Goal: Task Accomplishment & Management: Manage account settings

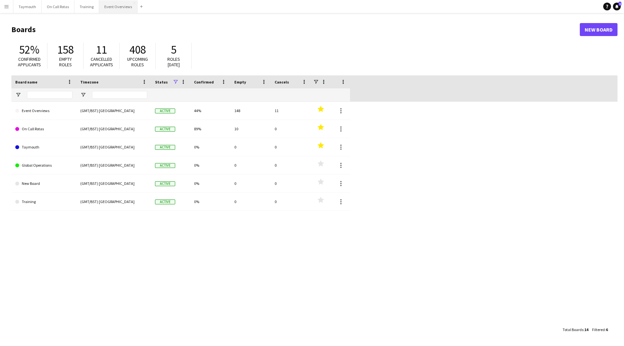
click at [107, 9] on button "Event Overviews Close" at bounding box center [118, 6] width 38 height 13
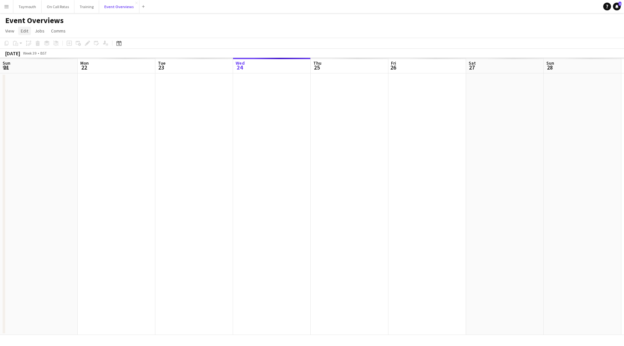
scroll to position [0, 155]
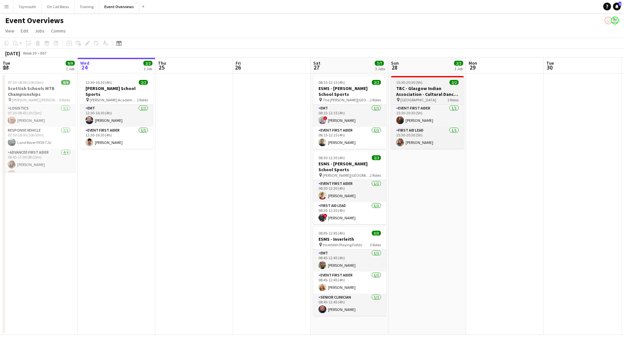
click at [400, 91] on h3 "TBC - Glasgow Indian Association - Cultural Dance Event" at bounding box center [427, 92] width 73 height 12
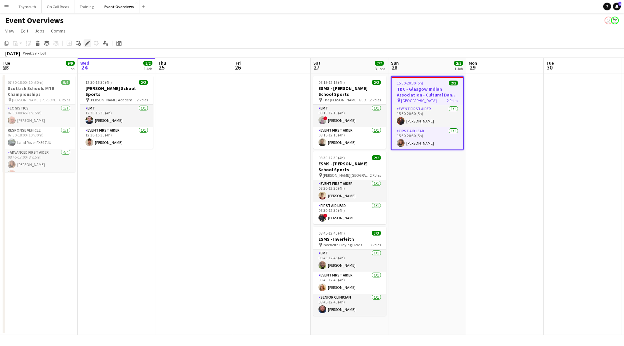
click at [90, 44] on icon "Edit" at bounding box center [87, 43] width 5 height 5
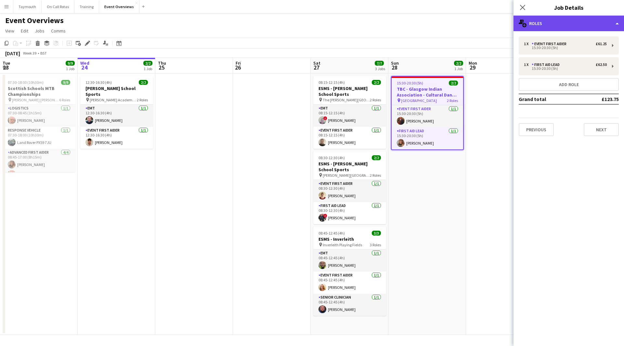
click at [582, 19] on div "multiple-users-add Roles" at bounding box center [569, 24] width 111 height 16
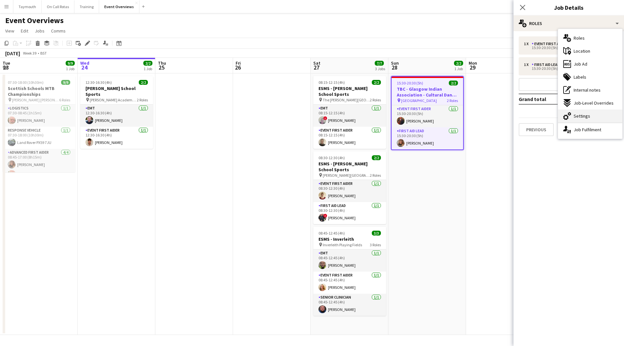
click at [584, 113] on span "Settings" at bounding box center [582, 116] width 17 height 6
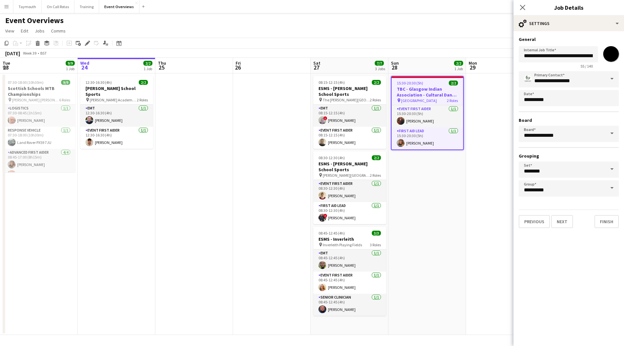
click at [611, 57] on input "*******" at bounding box center [611, 53] width 23 height 23
type input "*******"
click at [237, 167] on app-date-cell at bounding box center [272, 204] width 78 height 262
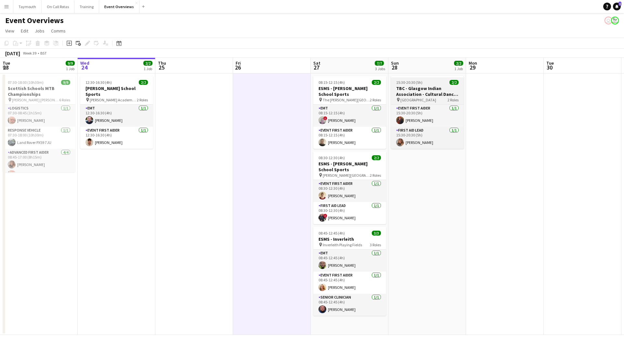
click at [437, 86] on h3 "TBC - Glasgow Indian Association - Cultural Dance Event" at bounding box center [427, 92] width 73 height 12
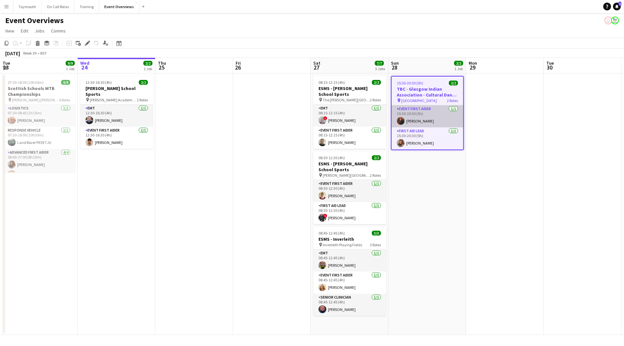
click at [429, 116] on app-card-role "Event First Aider 1/1 15:30-20:30 (5h) Micky Plummer" at bounding box center [428, 116] width 72 height 22
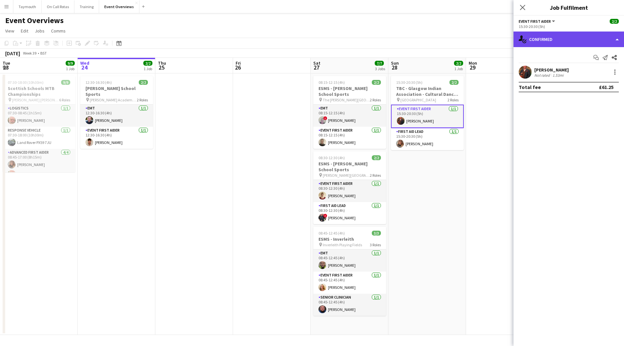
click at [585, 37] on div "single-neutral-actions-check-2 Confirmed" at bounding box center [569, 40] width 111 height 16
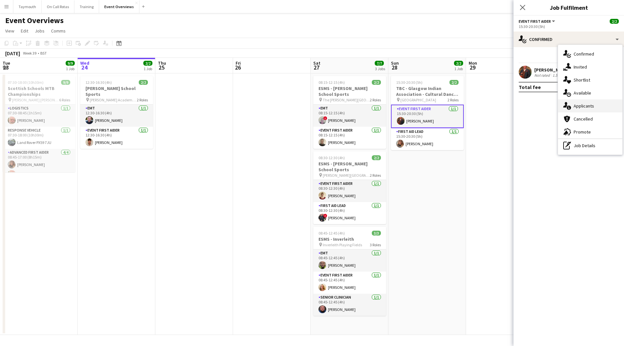
click at [585, 106] on span "Applicants" at bounding box center [584, 106] width 20 height 6
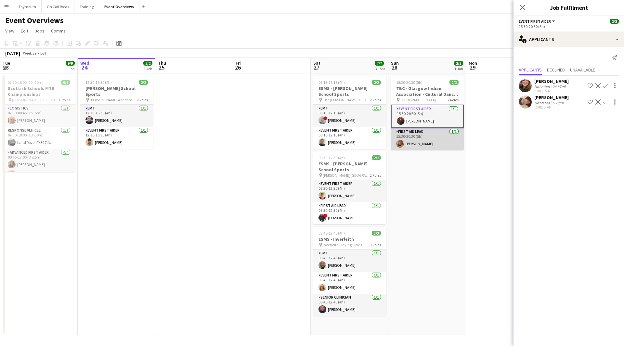
click at [441, 143] on app-card-role "First Aid Lead 1/1 15:30-20:30 (5h) Lauren Svensen" at bounding box center [427, 139] width 73 height 22
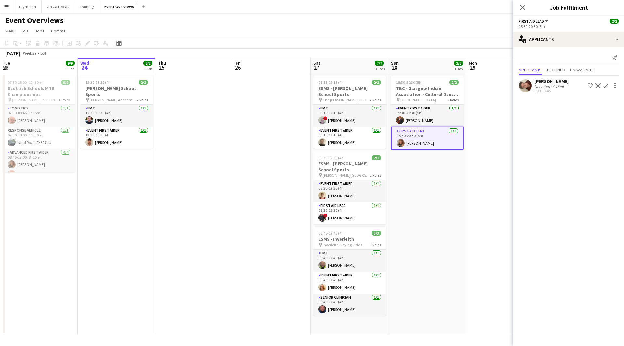
click at [422, 193] on app-date-cell "15:30-20:30 (5h) 2/2 TBC - Glasgow Indian Association - Cultural Dance Event pi…" at bounding box center [428, 204] width 78 height 262
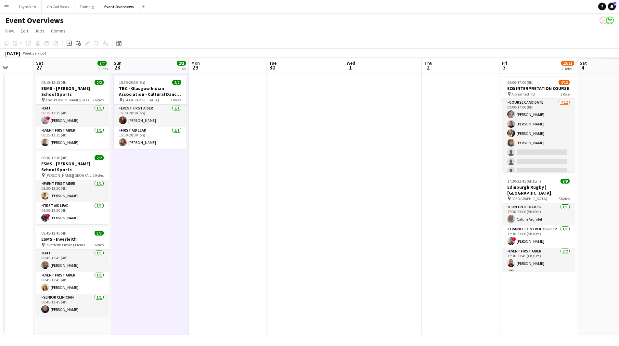
drag, startPoint x: 530, startPoint y: 180, endPoint x: 252, endPoint y: 186, distance: 277.4
click at [252, 186] on app-calendar-viewport "Tue 23 9/9 1 Job Wed 24 2/2 1 Job Thu 25 Fri 26 Sat 27 7/7 3 Jobs Sun 28 2/2 1 …" at bounding box center [309, 196] width 619 height 277
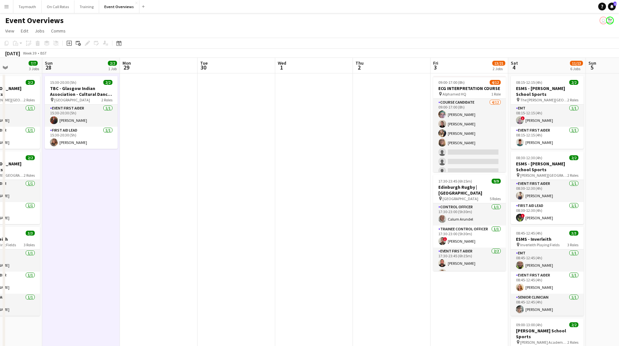
drag, startPoint x: 380, startPoint y: 197, endPoint x: 227, endPoint y: 191, distance: 152.6
click at [227, 191] on app-calendar-viewport "Thu 25 Fri 26 Sat 27 7/7 3 Jobs Sun 28 2/2 1 Job Mon 29 Tue 30 Wed 1 Thu 2 Fri …" at bounding box center [309, 308] width 619 height 500
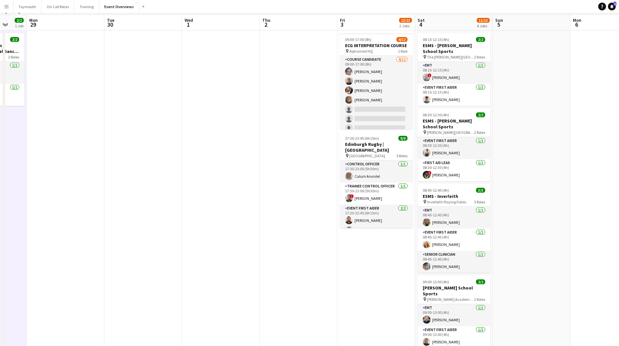
scroll to position [0, 0]
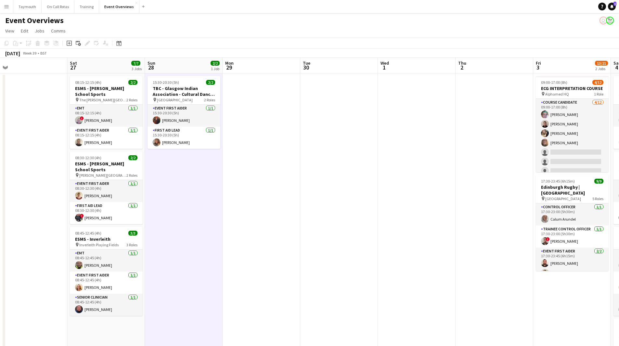
drag, startPoint x: 218, startPoint y: 189, endPoint x: 321, endPoint y: 202, distance: 104.2
click at [369, 194] on app-calendar-viewport "Wed 24 2/2 1 Job Thu 25 Fri 26 Sat 27 7/7 3 Jobs Sun 28 2/2 1 Job Mon 29 Tue 30…" at bounding box center [309, 308] width 619 height 500
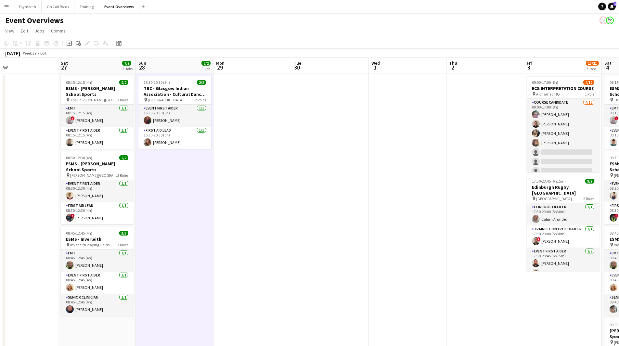
drag, startPoint x: 321, startPoint y: 202, endPoint x: 428, endPoint y: 202, distance: 106.6
click at [422, 200] on app-calendar-viewport "Wed 24 2/2 1 Job Thu 25 Fri 26 Sat 27 7/7 3 Jobs Sun 28 2/2 1 Job Mon 29 Tue 30…" at bounding box center [309, 308] width 619 height 500
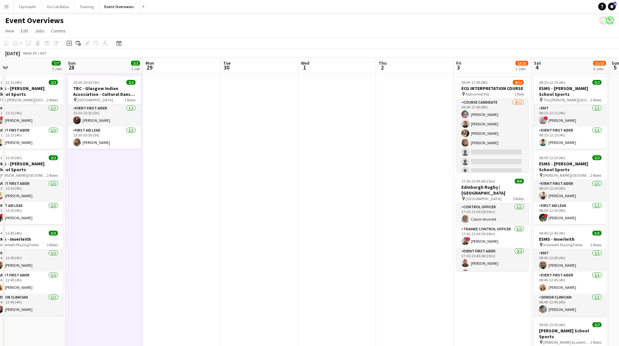
drag, startPoint x: 249, startPoint y: 255, endPoint x: 573, endPoint y: 54, distance: 381.4
click at [249, 254] on app-calendar-viewport "Wed 24 2/2 1 Job Thu 25 Fri 26 Sat 27 7/7 3 Jobs Sun 28 2/2 1 Job Mon 29 Tue 30…" at bounding box center [309, 308] width 619 height 500
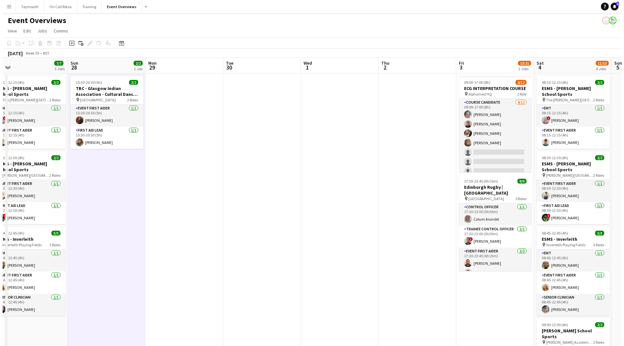
scroll to position [0, 251]
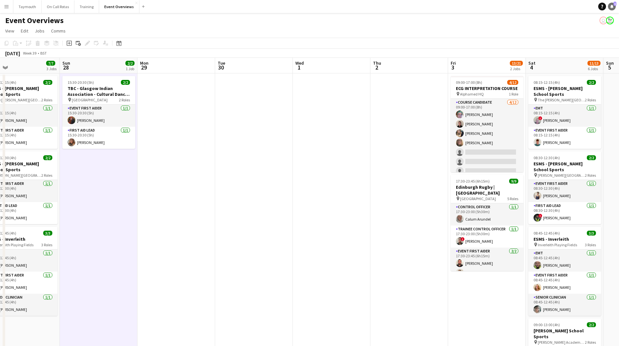
click at [612, 7] on icon at bounding box center [612, 6] width 3 height 3
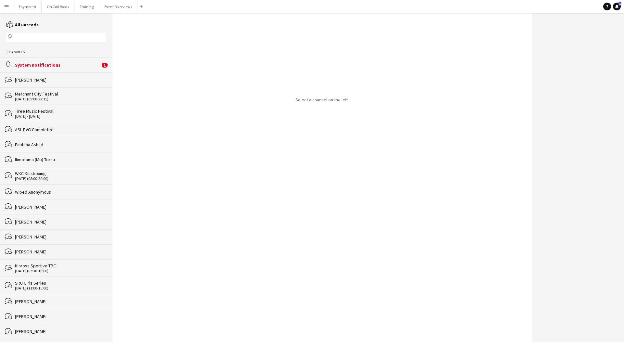
click at [46, 57] on div "Channels" at bounding box center [56, 52] width 112 height 10
click at [45, 67] on div "System notifications" at bounding box center [57, 65] width 85 height 6
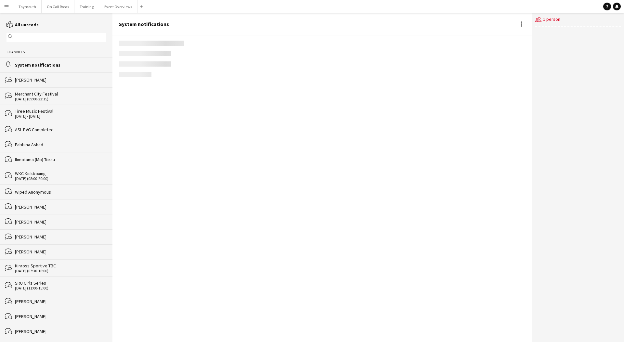
scroll to position [714, 0]
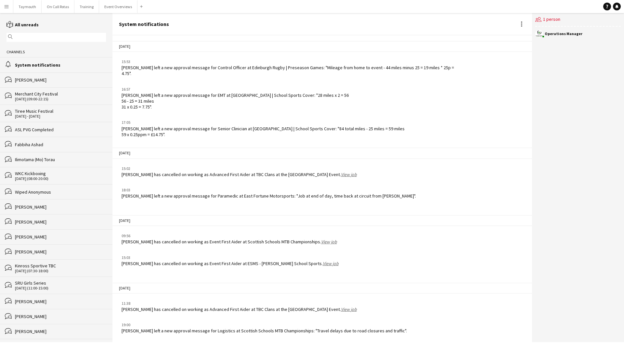
click at [4, 6] on app-icon "Menu" at bounding box center [6, 6] width 5 height 5
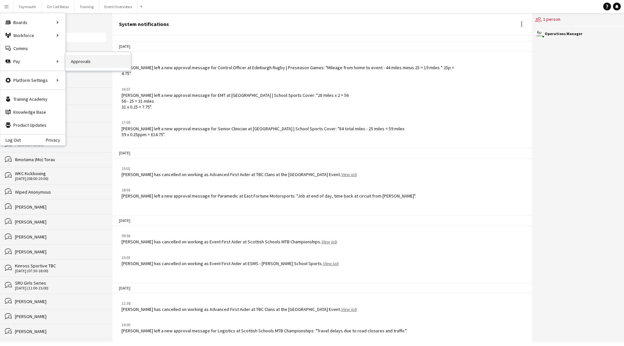
click at [66, 60] on link "Approvals" at bounding box center [98, 61] width 65 height 13
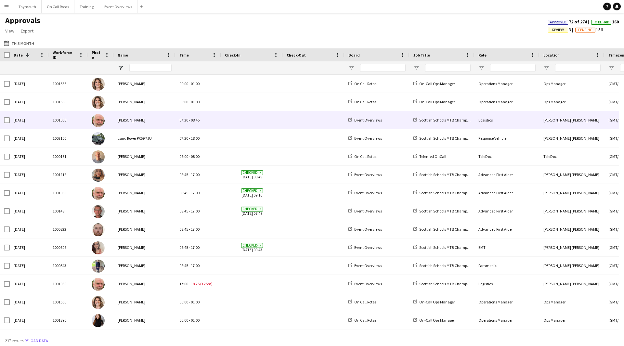
scroll to position [65, 0]
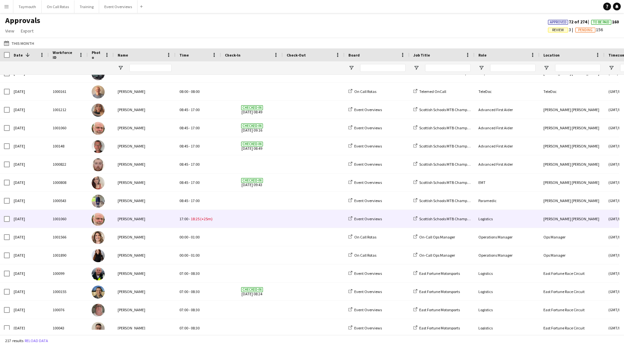
click at [212, 220] on div "17:00 - 18:25 (+25m)" at bounding box center [199, 219] width 46 height 18
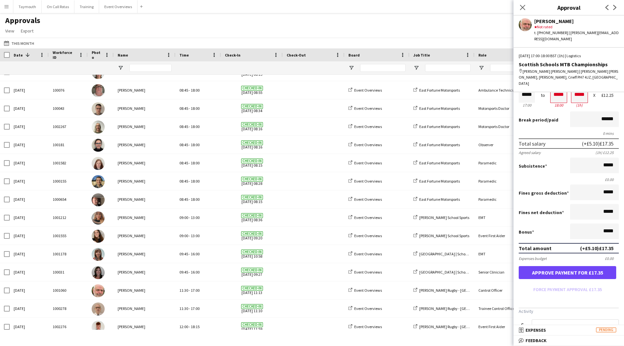
scroll to position [0, 0]
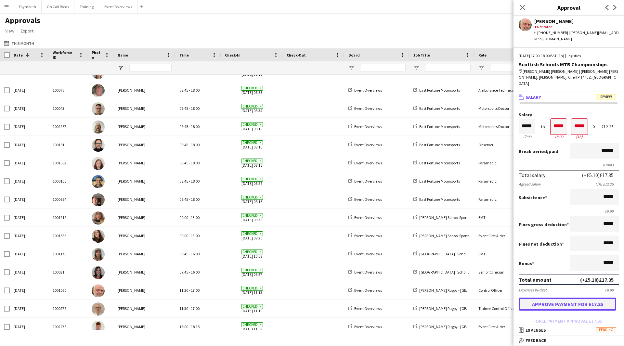
click at [580, 298] on button "Approve payment for £17.35" at bounding box center [568, 304] width 98 height 13
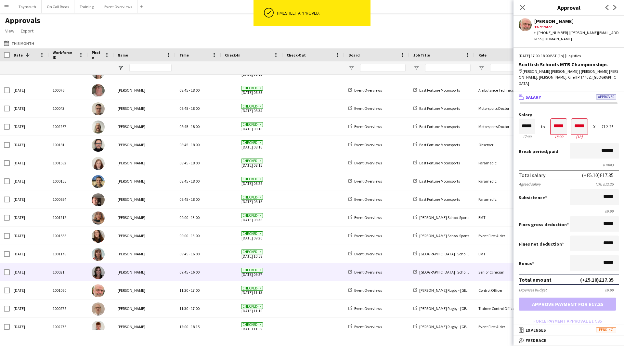
scroll to position [716, 0]
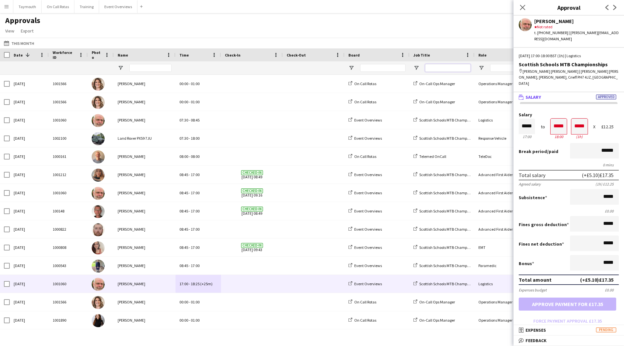
click at [435, 67] on input "Job Title Filter Input" at bounding box center [448, 68] width 46 height 8
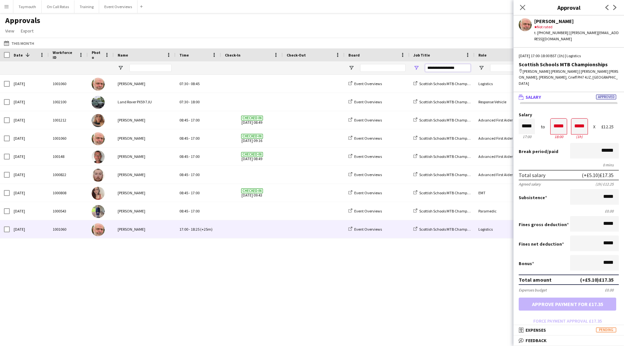
type input "**********"
click at [520, 5] on icon at bounding box center [523, 7] width 6 height 6
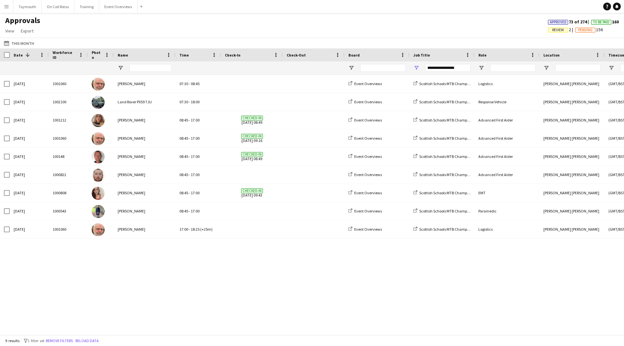
click at [553, 30] on span "Review" at bounding box center [558, 30] width 12 height 4
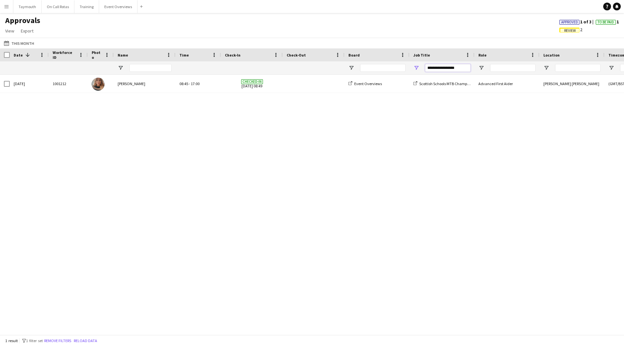
click at [461, 67] on input "**********" at bounding box center [448, 68] width 46 height 8
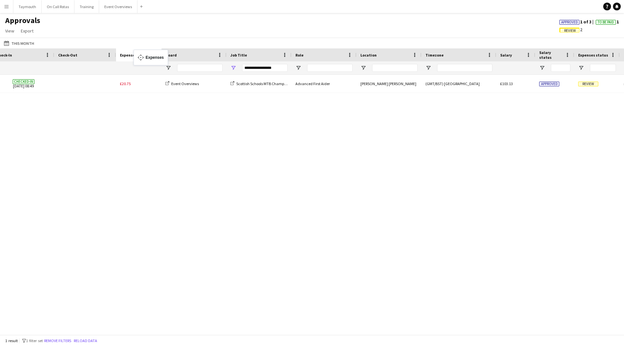
drag, startPoint x: 542, startPoint y: 54, endPoint x: 137, endPoint y: 54, distance: 404.8
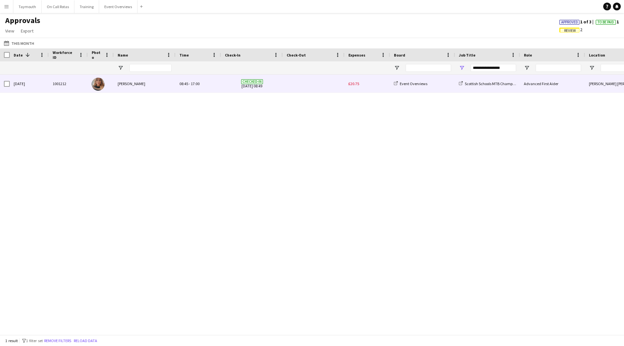
click at [353, 87] on div "£20.75" at bounding box center [368, 84] width 46 height 18
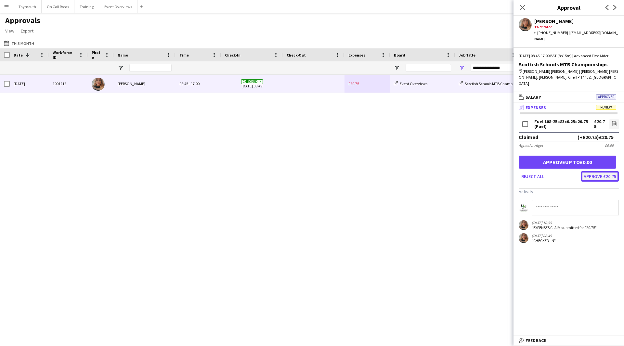
click at [612, 171] on button "Approve £20.75" at bounding box center [600, 176] width 38 height 10
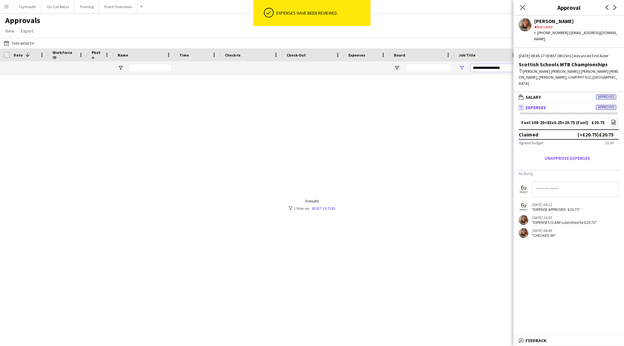
drag, startPoint x: 500, startPoint y: 69, endPoint x: 290, endPoint y: 48, distance: 211.1
click at [290, 48] on main "Approvals View Customise view Customise filters Reset Filters Reset View Reset …" at bounding box center [312, 175] width 624 height 324
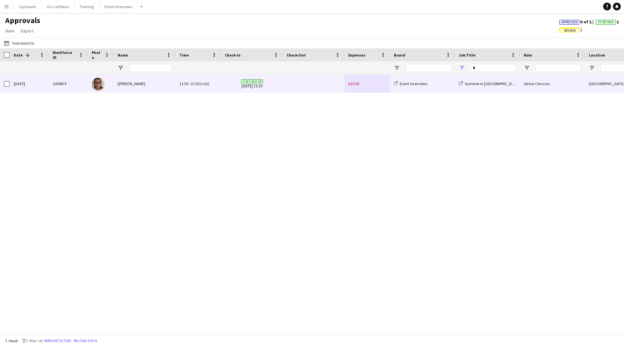
click at [329, 86] on span at bounding box center [314, 84] width 54 height 18
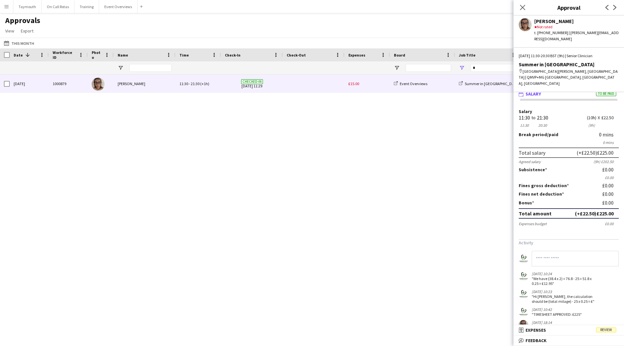
scroll to position [0, 0]
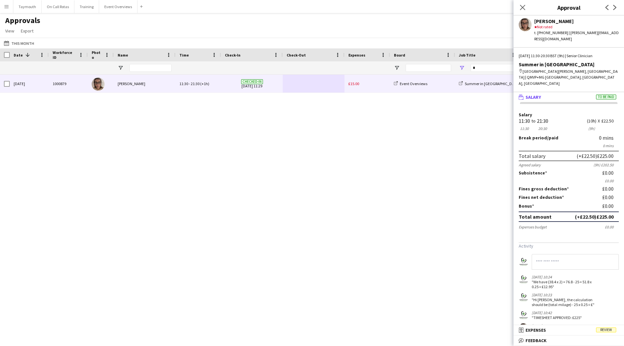
click at [347, 229] on div "Sun, 7 Sep 2025 1000879 Nicola Jamieson 11:30 - 21:30 (+1h) Checked-in 07-09-20…" at bounding box center [312, 202] width 624 height 255
click at [13, 42] on button "This Month This Month" at bounding box center [19, 43] width 33 height 8
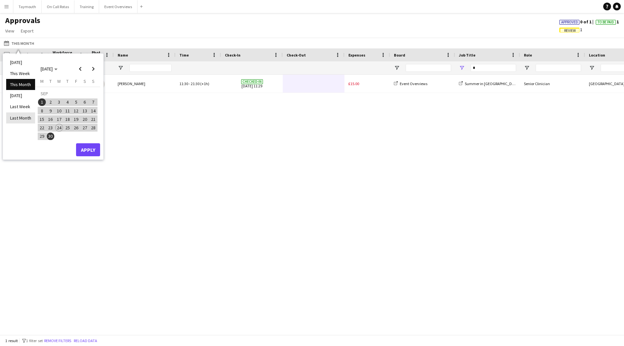
click at [25, 116] on li "Last Month" at bounding box center [20, 117] width 29 height 11
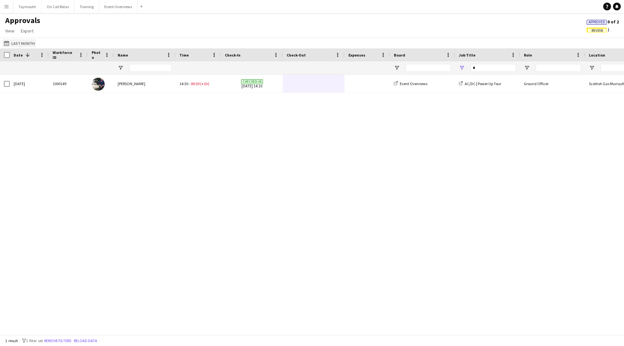
click at [27, 41] on button "This Month Last Month" at bounding box center [19, 43] width 33 height 8
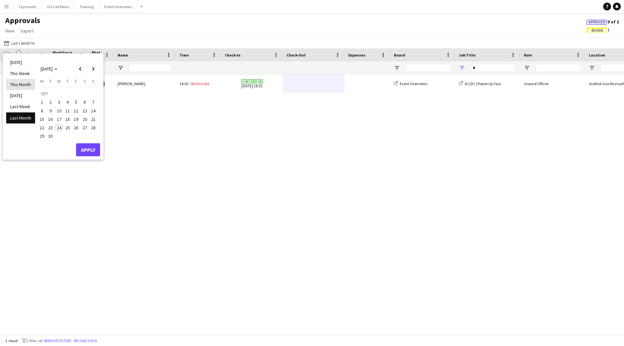
click at [25, 84] on li "This Month" at bounding box center [20, 84] width 29 height 11
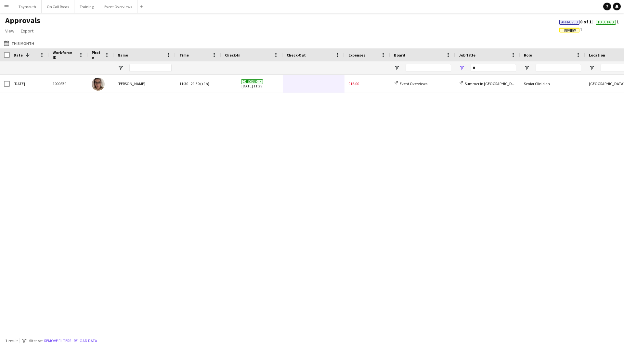
click at [567, 28] on span "Review" at bounding box center [570, 30] width 20 height 5
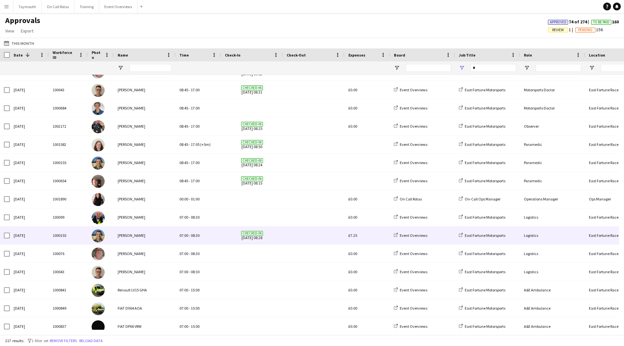
scroll to position [553, 0]
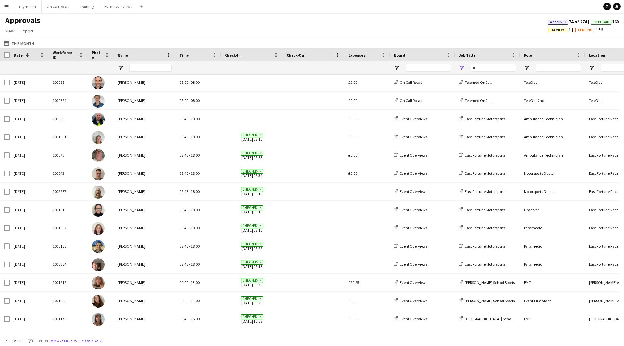
click at [554, 22] on span "Approved" at bounding box center [558, 22] width 17 height 4
click at [129, 8] on button "Event Overviews Close" at bounding box center [118, 6] width 38 height 13
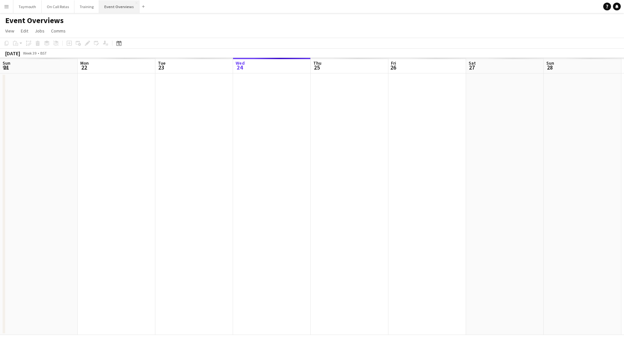
scroll to position [0, 155]
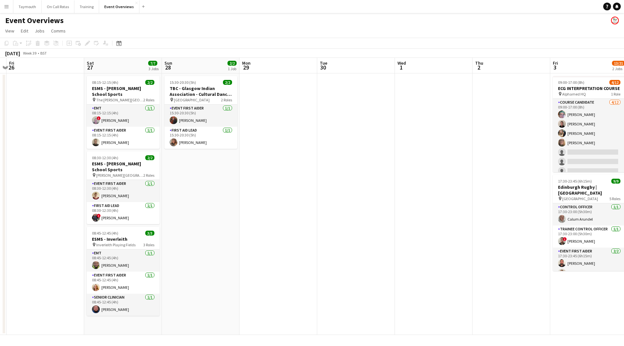
drag, startPoint x: 244, startPoint y: 240, endPoint x: 104, endPoint y: 246, distance: 140.0
click at [38, 254] on app-calendar-viewport "Tue 23 9/9 1 Job Wed 24 2/2 1 Job Thu 25 Fri 26 Sat 27 7/7 3 Jobs Sun 28 2/2 1 …" at bounding box center [312, 196] width 624 height 277
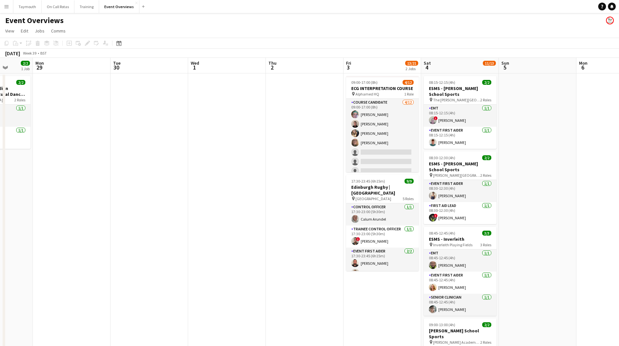
click at [90, 254] on app-date-cell at bounding box center [72, 315] width 78 height 485
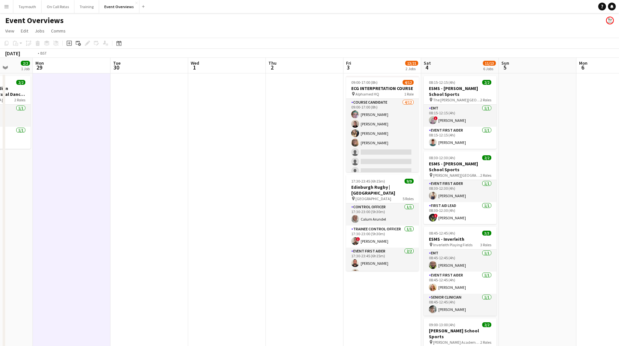
scroll to position [0, 227]
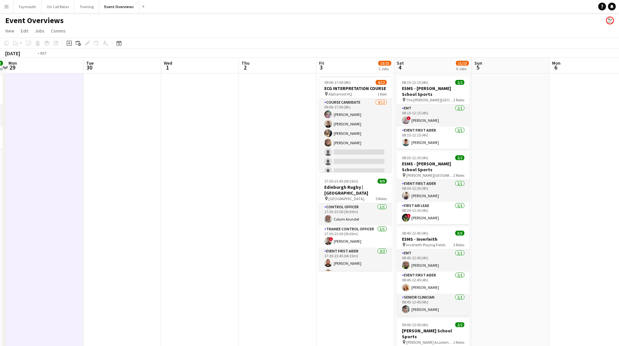
drag, startPoint x: 183, startPoint y: 236, endPoint x: -23, endPoint y: 245, distance: 206.0
click at [0, 245] on html "Menu Boards Boards Boards All jobs Status Workforce Workforce My Workforce Recr…" at bounding box center [309, 279] width 619 height 558
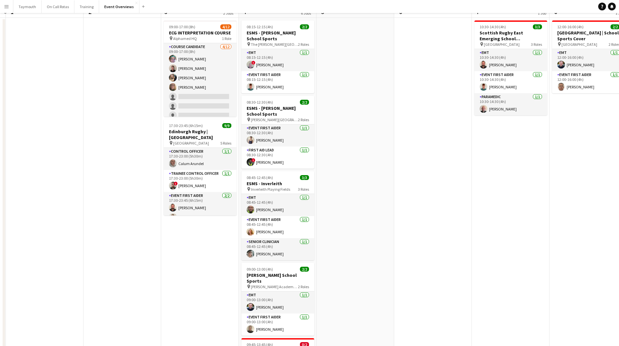
scroll to position [0, 0]
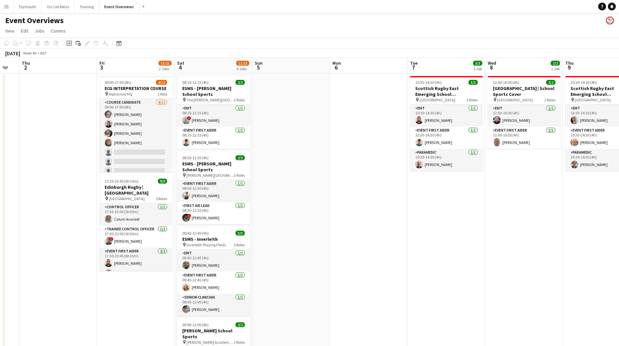
drag, startPoint x: 494, startPoint y: 242, endPoint x: 425, endPoint y: 266, distance: 73.6
click at [430, 266] on app-calendar-viewport "Tue 30 Wed 1 Thu 2 Fri 3 13/21 2 Jobs Sat 4 11/13 6 Jobs Sun 5 Mon 6 Tue 7 3/3 …" at bounding box center [309, 308] width 619 height 500
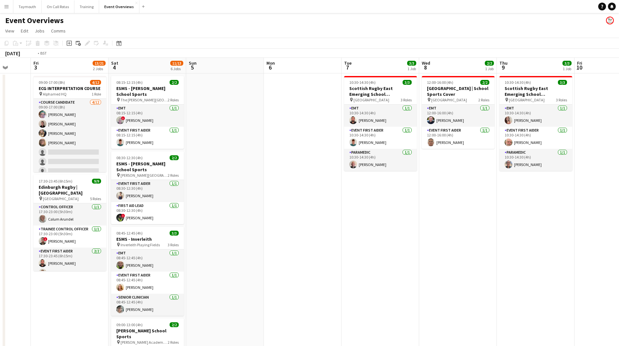
drag, startPoint x: 280, startPoint y: 243, endPoint x: 601, endPoint y: 237, distance: 321.9
click at [601, 237] on app-calendar-viewport "Tue 30 Wed 1 Thu 2 Fri 3 13/21 2 Jobs Sat 4 11/13 6 Jobs Sun 5 Mon 6 Tue 7 3/3 …" at bounding box center [309, 308] width 619 height 500
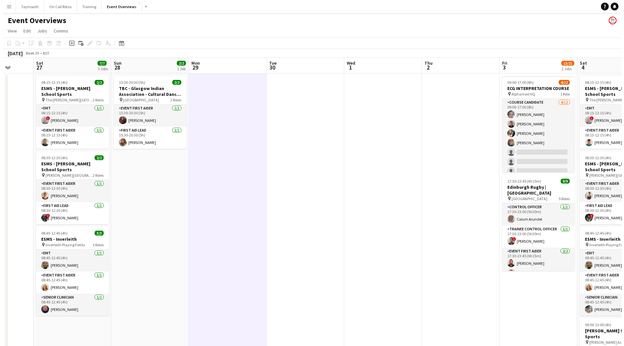
scroll to position [0, 179]
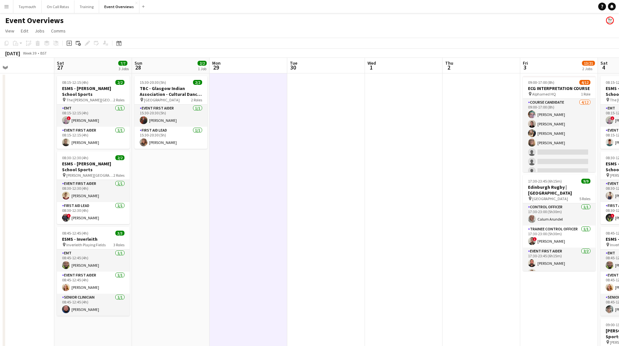
drag, startPoint x: 356, startPoint y: 252, endPoint x: 469, endPoint y: 240, distance: 114.5
click at [470, 241] on app-calendar-viewport "Wed 24 2/2 1 Job Thu 25 Fri 26 Sat 27 7/7 3 Jobs Sun 28 2/2 1 Job Mon 29 Tue 30…" at bounding box center [309, 308] width 619 height 500
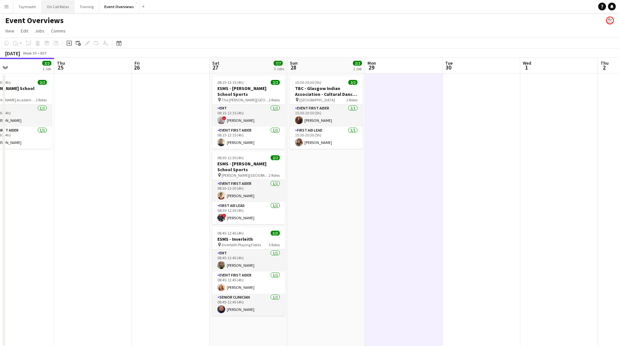
click at [59, 8] on button "On Call Rotas Close" at bounding box center [58, 6] width 33 height 13
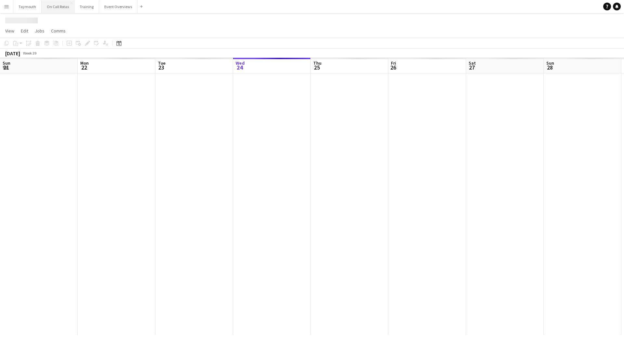
scroll to position [0, 155]
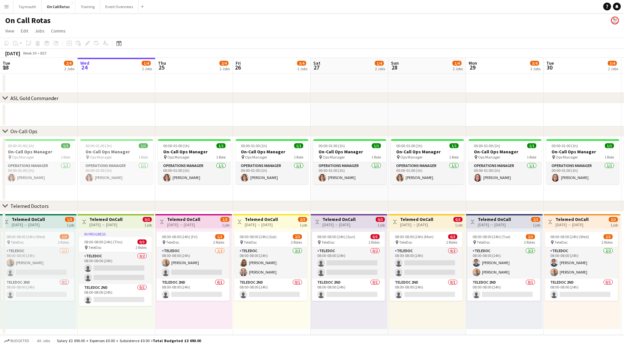
click at [7, 9] on button "Menu" at bounding box center [6, 6] width 13 height 13
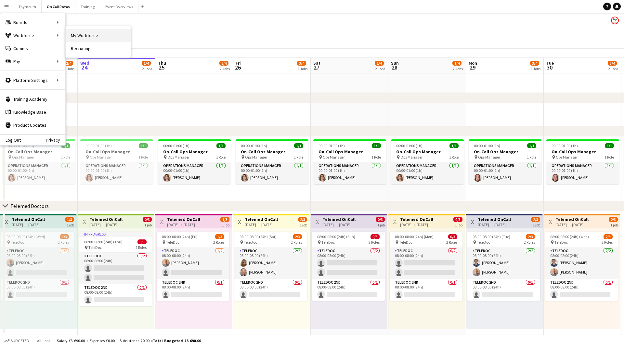
click at [90, 37] on link "My Workforce" at bounding box center [98, 35] width 65 height 13
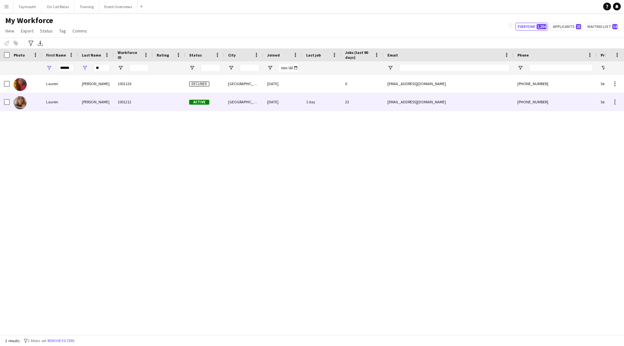
click at [82, 100] on div "[PERSON_NAME]" at bounding box center [96, 102] width 36 height 18
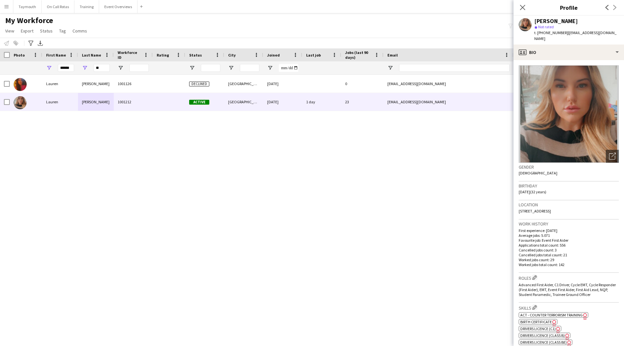
click at [555, 60] on app-crew-profile-bio "Open photos pop-in Gender Female Birthday 15-04-1993 (32 years) Location 18 Lin…" at bounding box center [569, 203] width 111 height 286
click at [560, 46] on div "profile Bio" at bounding box center [569, 53] width 111 height 16
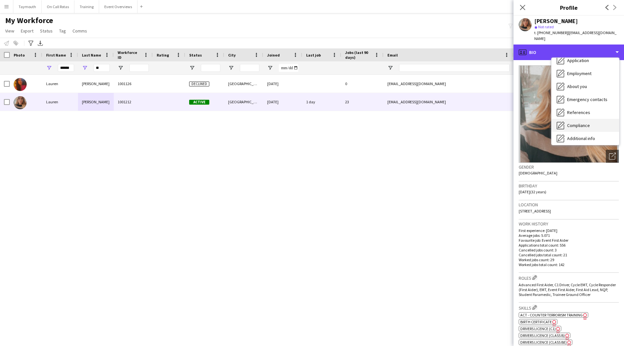
scroll to position [98, 0]
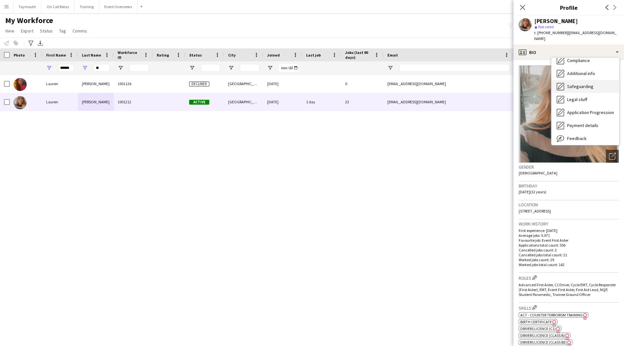
click at [588, 86] on div "Safeguarding Safeguarding" at bounding box center [586, 86] width 68 height 13
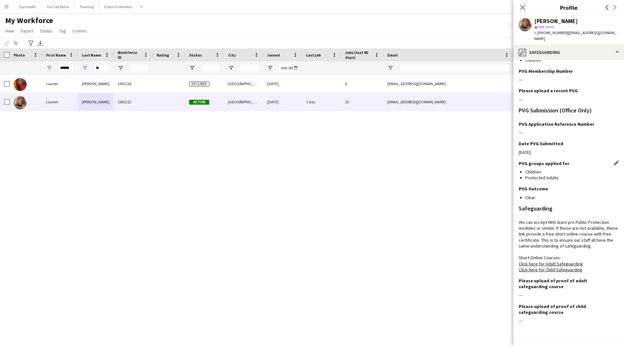
scroll to position [75, 0]
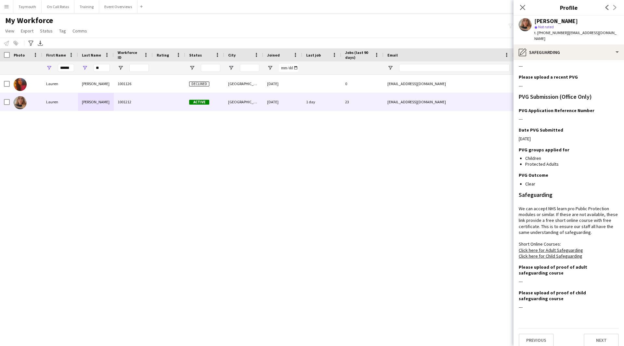
click at [548, 253] on link "Click here for Child Safeguarding" at bounding box center [551, 256] width 64 height 6
click at [119, 12] on button "Event Overviews Close" at bounding box center [118, 6] width 38 height 13
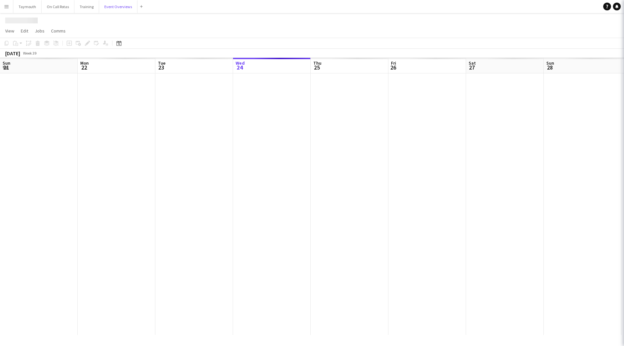
scroll to position [0, 155]
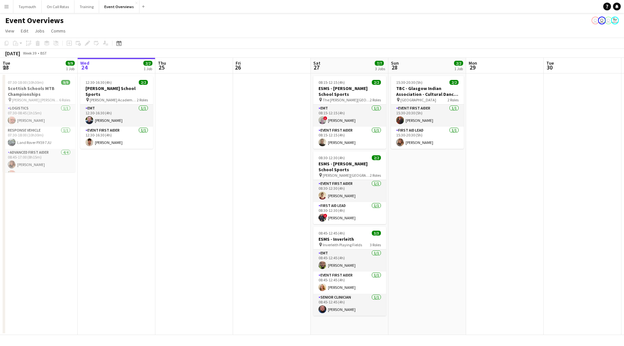
click at [7, 7] on app-icon "Menu" at bounding box center [6, 6] width 5 height 5
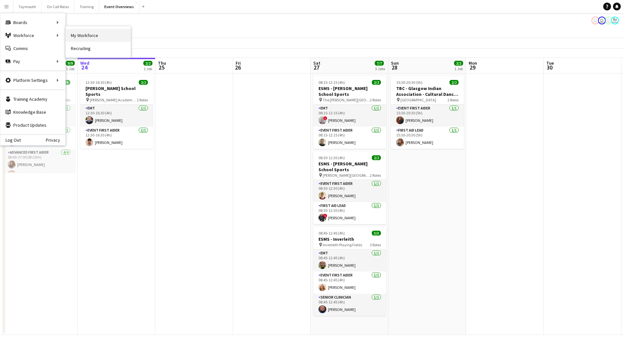
click at [70, 35] on link "My Workforce" at bounding box center [98, 35] width 65 height 13
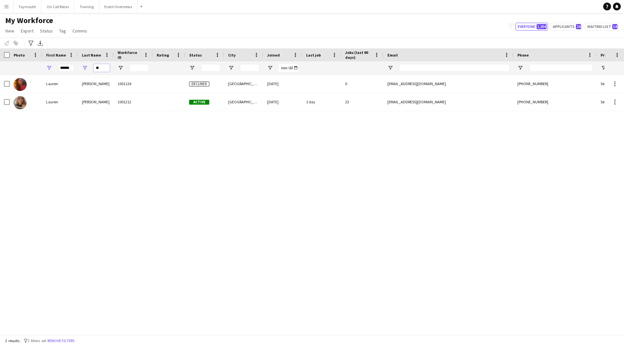
drag, startPoint x: 106, startPoint y: 70, endPoint x: 5, endPoint y: 47, distance: 103.5
click at [6, 47] on main "My Workforce View Views Default view Active Staff Applications - First Aider Ap…" at bounding box center [312, 175] width 624 height 324
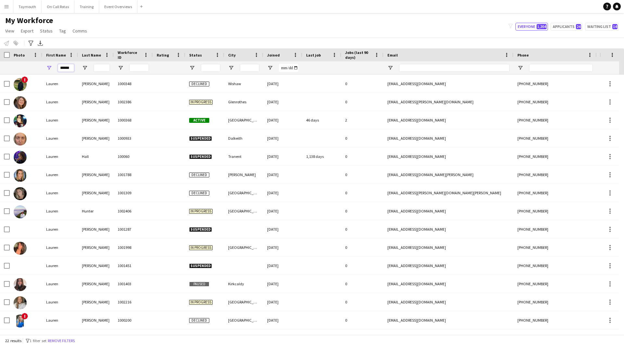
drag, startPoint x: 72, startPoint y: 68, endPoint x: -107, endPoint y: 31, distance: 182.7
click at [0, 31] on html "Menu Boards Boards Boards All jobs Status Workforce Workforce My Workforce Recr…" at bounding box center [312, 173] width 624 height 346
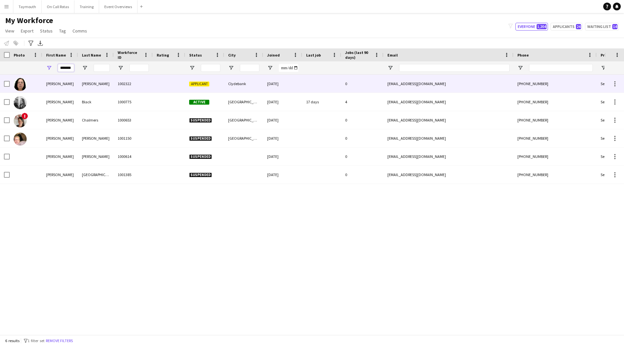
type input "*******"
click at [108, 82] on div "[PERSON_NAME]" at bounding box center [96, 84] width 36 height 18
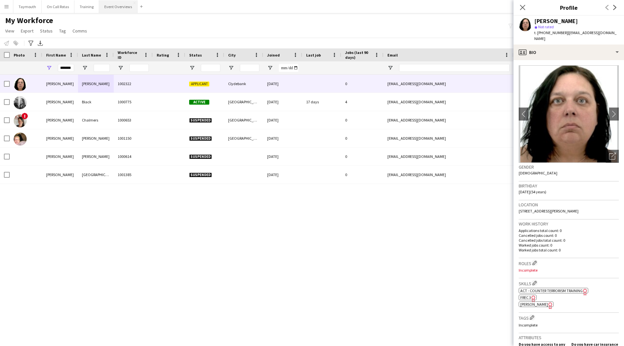
click at [125, 7] on button "Event Overviews Close" at bounding box center [118, 6] width 38 height 13
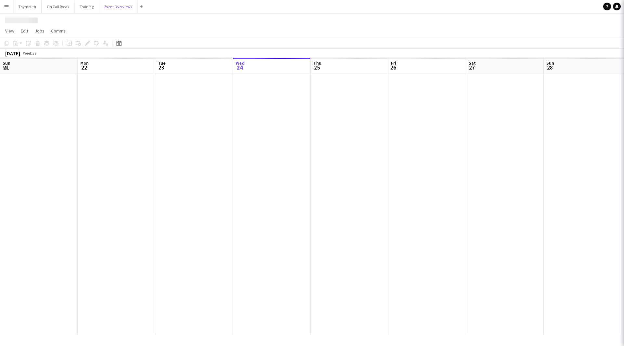
scroll to position [0, 155]
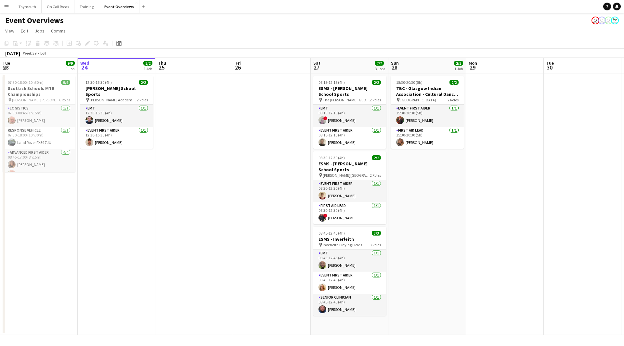
click at [9, 7] on app-icon "Menu" at bounding box center [6, 6] width 5 height 5
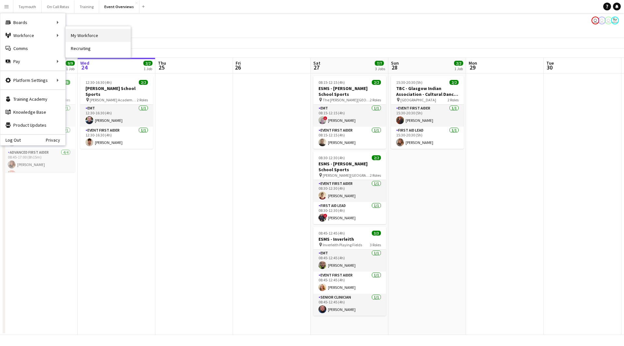
click at [101, 41] on link "My Workforce" at bounding box center [98, 35] width 65 height 13
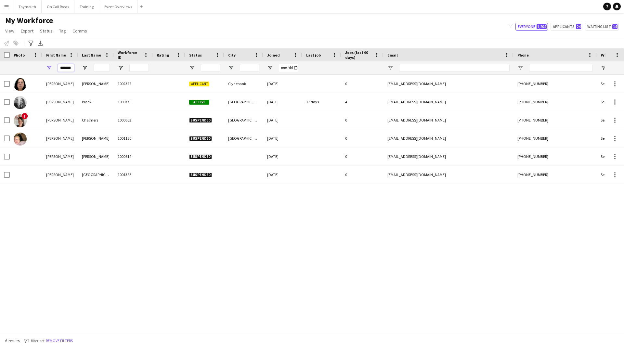
drag, startPoint x: 60, startPoint y: 70, endPoint x: 266, endPoint y: 70, distance: 205.8
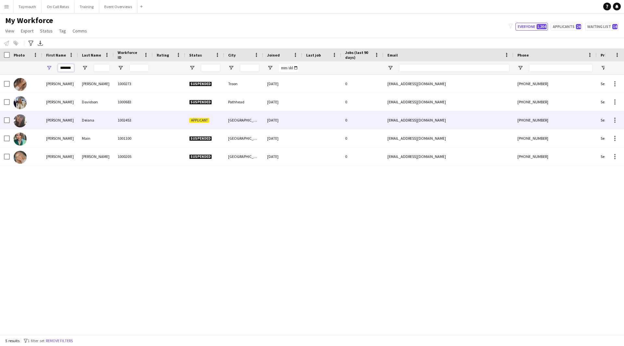
type input "*******"
click at [119, 124] on div "1002453" at bounding box center [133, 120] width 39 height 18
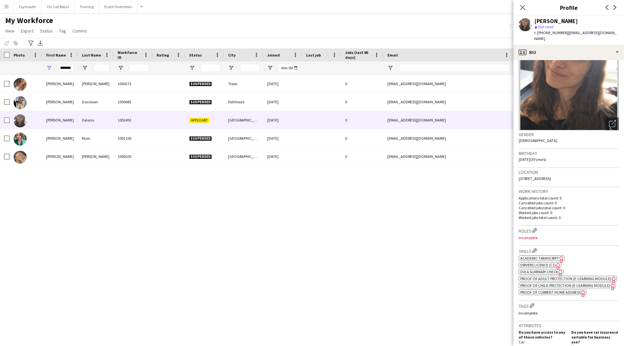
scroll to position [98, 0]
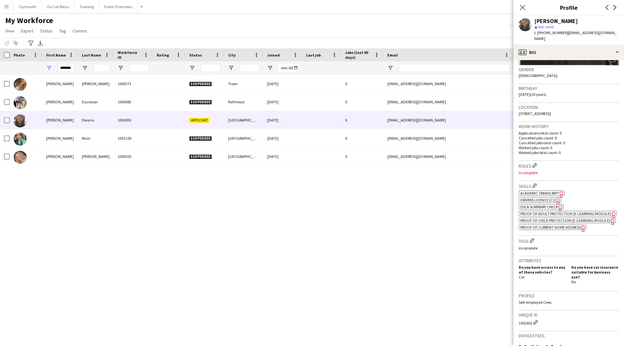
click at [542, 191] on span "Academic Transcript" at bounding box center [540, 193] width 39 height 5
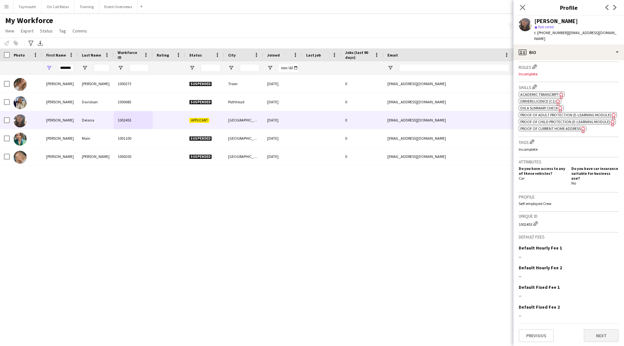
scroll to position [196, 0]
click at [598, 334] on button "Next" at bounding box center [601, 335] width 35 height 13
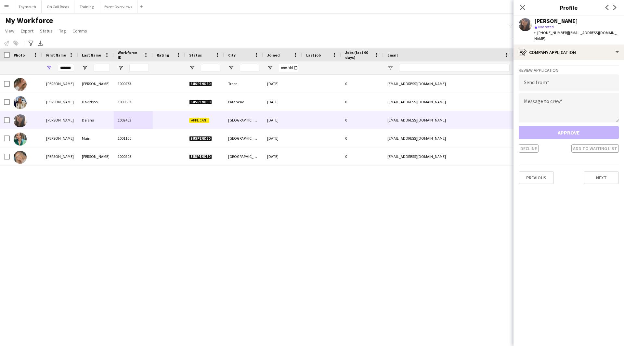
click at [602, 180] on app-crew-profile-application "Review Application Send from Message to crew Approve Decline Add to waiting lis…" at bounding box center [569, 203] width 111 height 286
click at [603, 172] on button "Next" at bounding box center [601, 177] width 35 height 13
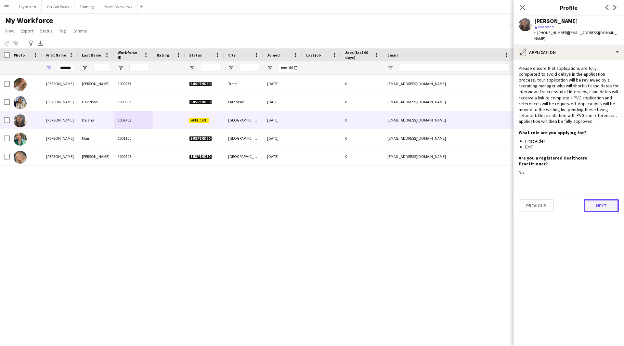
click at [597, 199] on button "Next" at bounding box center [601, 205] width 35 height 13
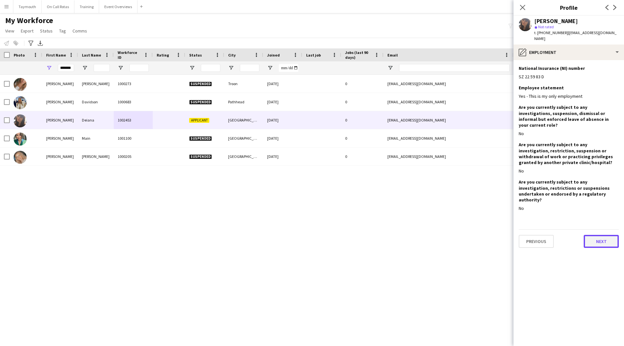
click at [596, 235] on button "Next" at bounding box center [601, 241] width 35 height 13
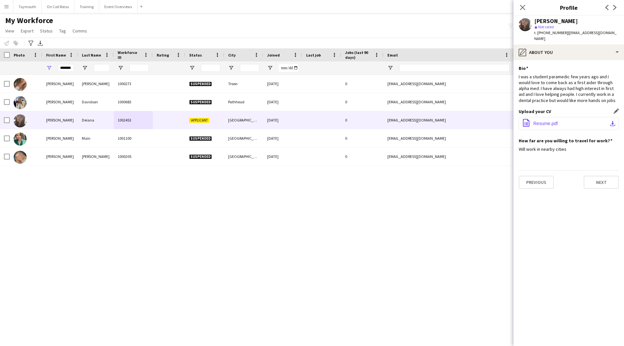
click at [578, 118] on button "office-file-sheet Resume.pdf download-bottom" at bounding box center [569, 123] width 100 height 13
click at [605, 179] on button "Next" at bounding box center [601, 182] width 35 height 13
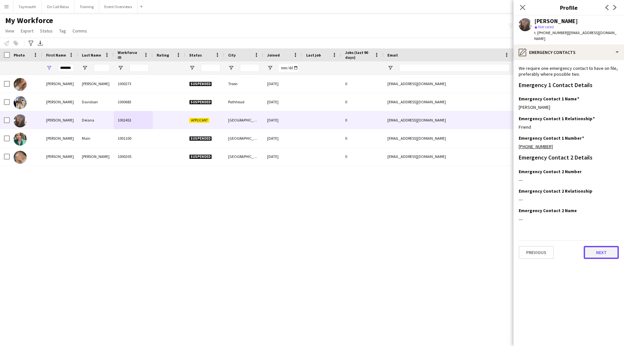
click at [600, 246] on button "Next" at bounding box center [601, 252] width 35 height 13
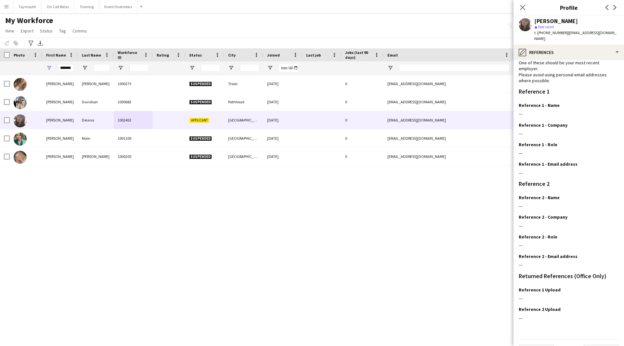
scroll to position [42, 0]
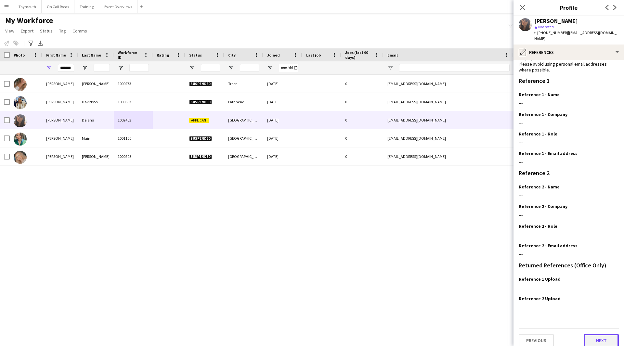
click at [599, 334] on button "Next" at bounding box center [601, 340] width 35 height 13
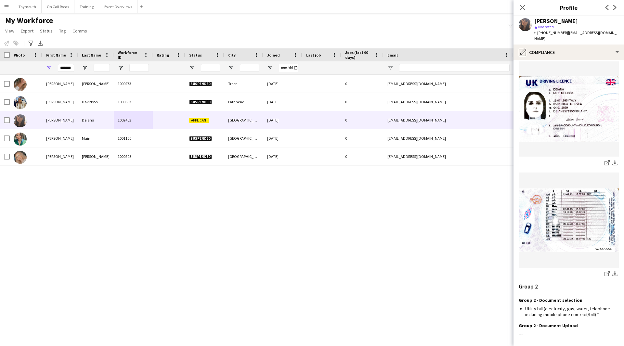
scroll to position [563, 0]
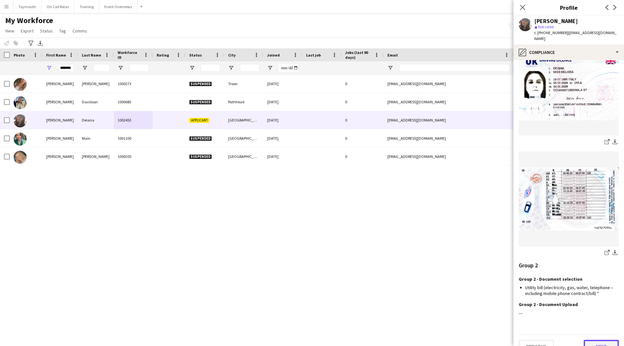
click at [604, 340] on button "Next" at bounding box center [601, 346] width 35 height 13
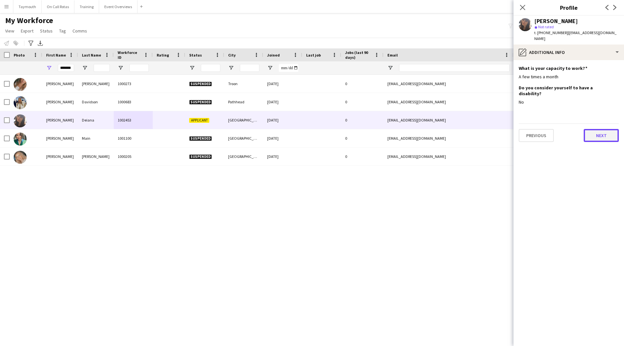
click at [604, 129] on button "Next" at bounding box center [601, 135] width 35 height 13
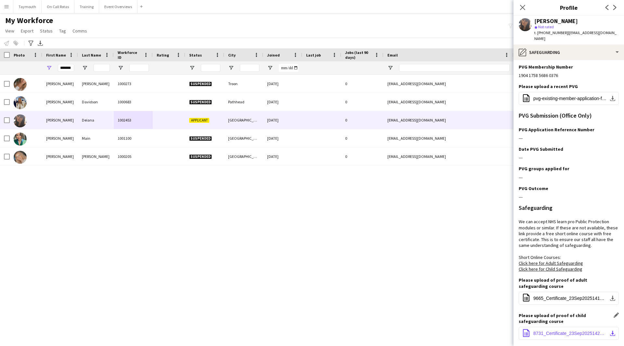
scroll to position [93, 0]
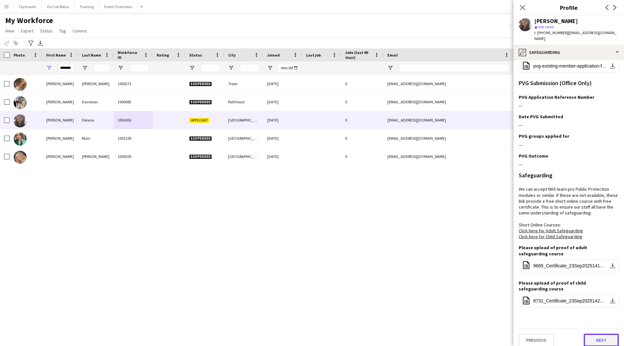
click at [600, 337] on button "Next" at bounding box center [601, 340] width 35 height 13
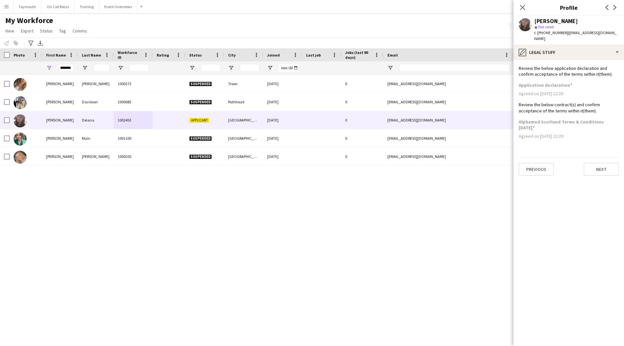
click at [596, 157] on div "Previous Next" at bounding box center [569, 166] width 100 height 19
click at [594, 163] on button "Next" at bounding box center [601, 169] width 35 height 13
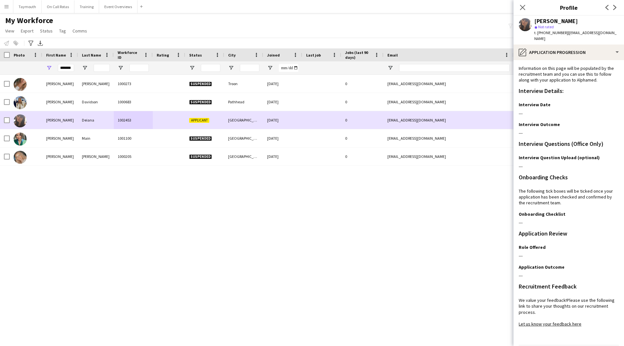
click at [148, 119] on div "1002453" at bounding box center [133, 120] width 39 height 18
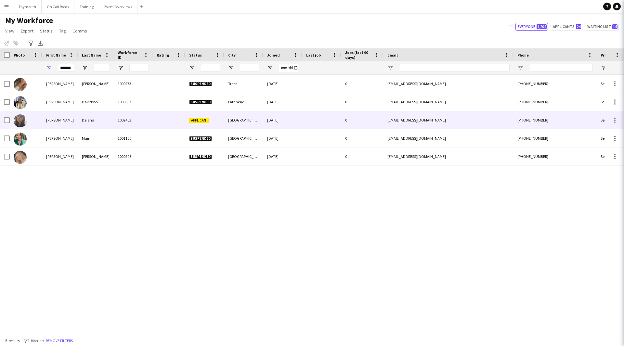
click at [148, 119] on div "1002453" at bounding box center [133, 120] width 39 height 18
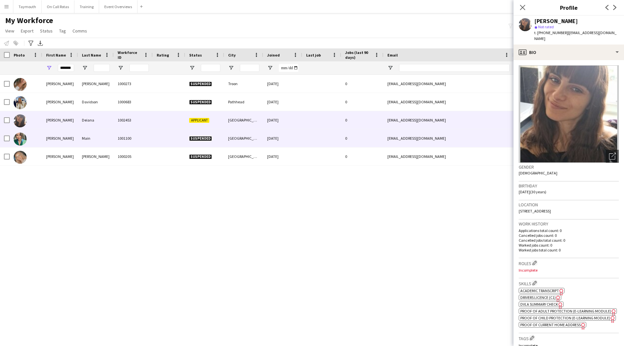
click at [109, 137] on div "Main" at bounding box center [96, 138] width 36 height 18
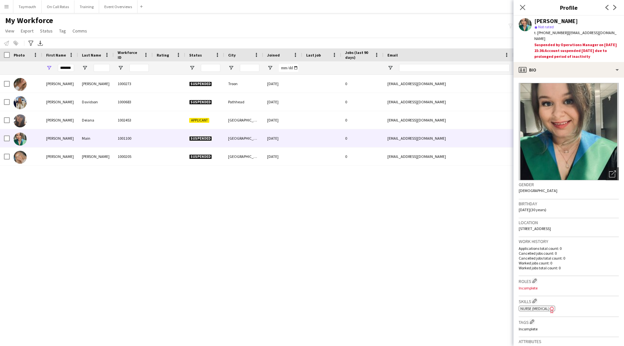
drag, startPoint x: 58, startPoint y: 69, endPoint x: 54, endPoint y: 67, distance: 4.0
click at [54, 67] on div "*******" at bounding box center [60, 67] width 36 height 13
drag, startPoint x: 60, startPoint y: 66, endPoint x: 131, endPoint y: 69, distance: 71.3
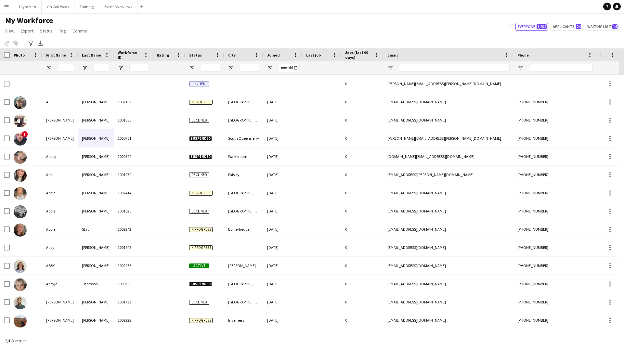
click at [196, 69] on div at bounding box center [204, 67] width 39 height 13
click at [192, 70] on span "Open Filter Menu" at bounding box center [192, 68] width 6 height 6
click at [196, 104] on div "(Select All)" at bounding box center [222, 108] width 61 height 8
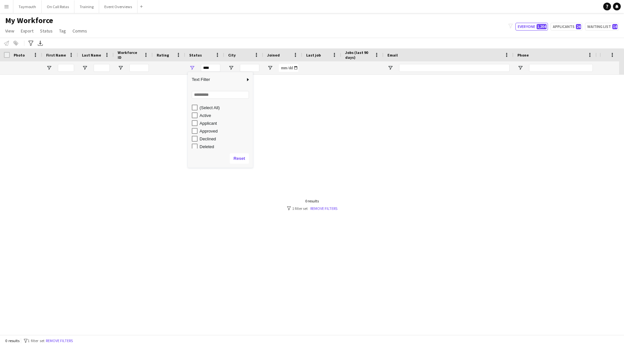
click at [192, 124] on div "Applicant" at bounding box center [220, 123] width 65 height 8
type input "**********"
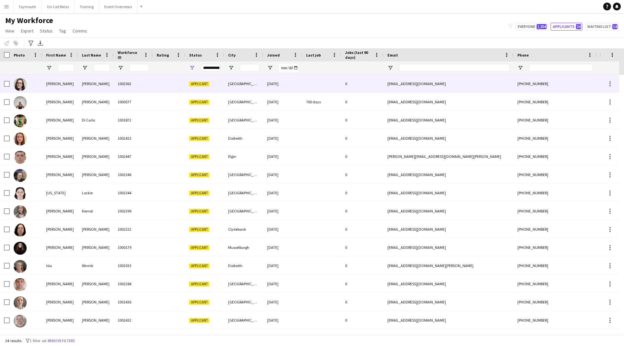
click at [100, 85] on div "[PERSON_NAME]" at bounding box center [96, 84] width 36 height 18
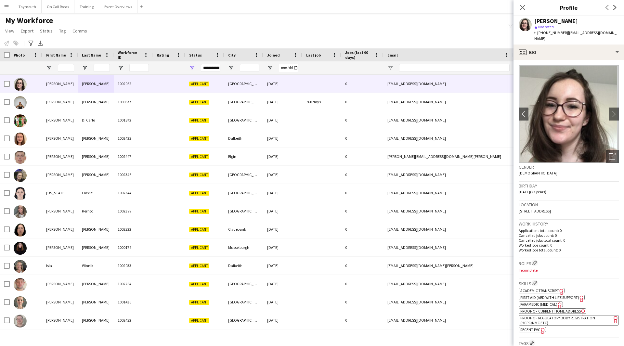
click at [602, 104] on img at bounding box center [569, 114] width 100 height 98
click at [601, 110] on img at bounding box center [569, 114] width 100 height 98
click at [609, 111] on app-icon "chevron-right" at bounding box center [614, 114] width 10 height 7
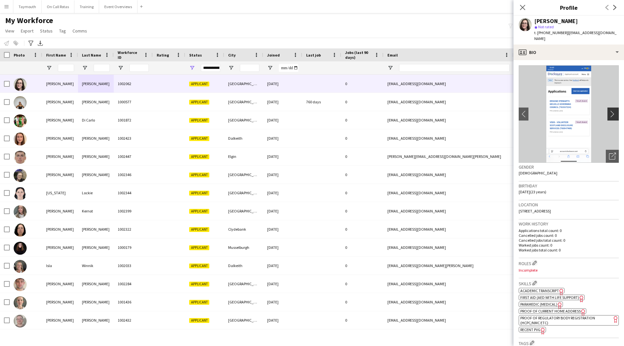
click at [609, 111] on app-icon "chevron-right" at bounding box center [614, 114] width 10 height 7
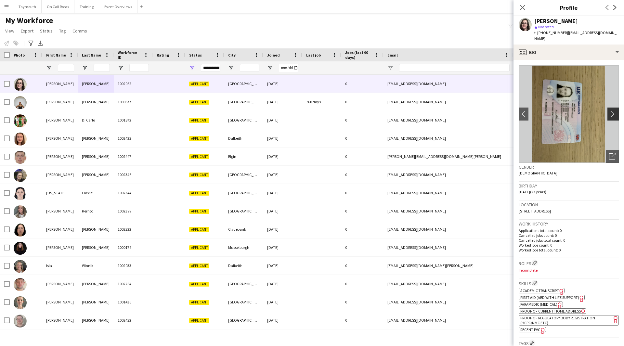
click at [609, 111] on app-icon "chevron-right" at bounding box center [614, 114] width 10 height 7
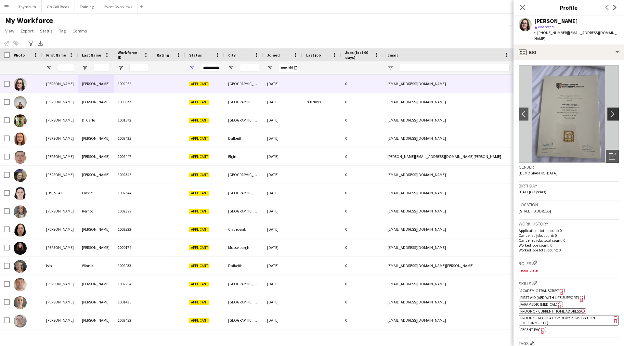
click at [609, 111] on app-icon "chevron-right" at bounding box center [614, 114] width 10 height 7
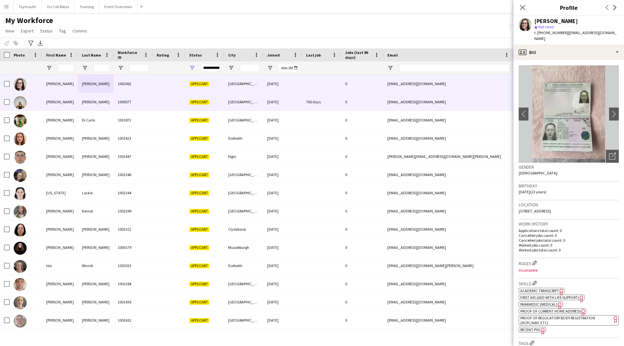
click at [87, 97] on div "[PERSON_NAME]" at bounding box center [96, 102] width 36 height 18
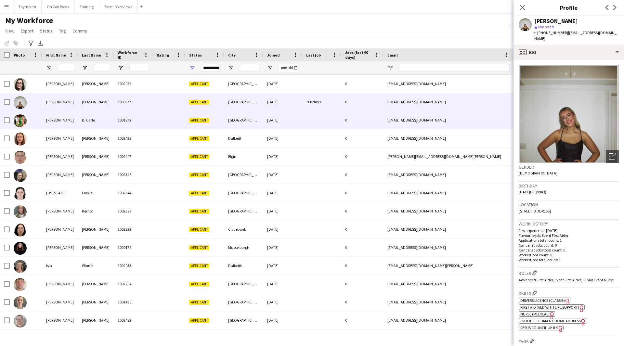
click at [85, 114] on div "Di Carlo" at bounding box center [96, 120] width 36 height 18
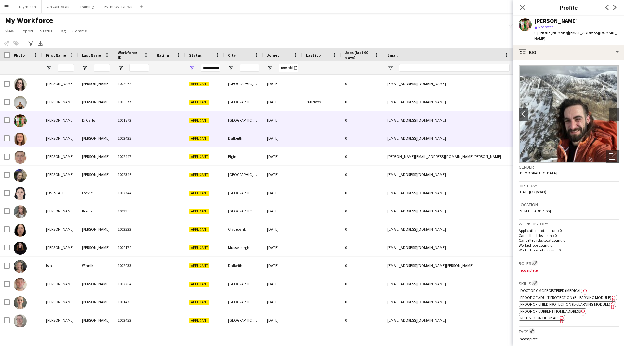
click at [73, 141] on div "[PERSON_NAME]" at bounding box center [60, 138] width 36 height 18
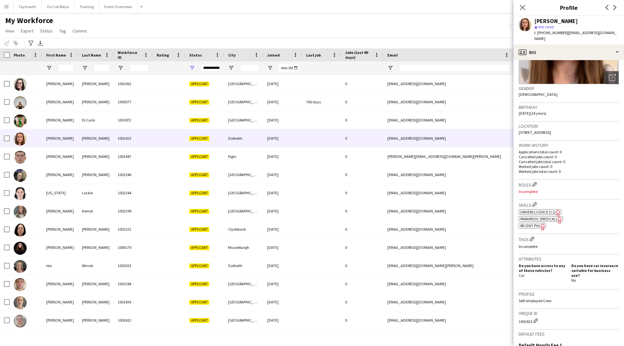
scroll to position [166, 0]
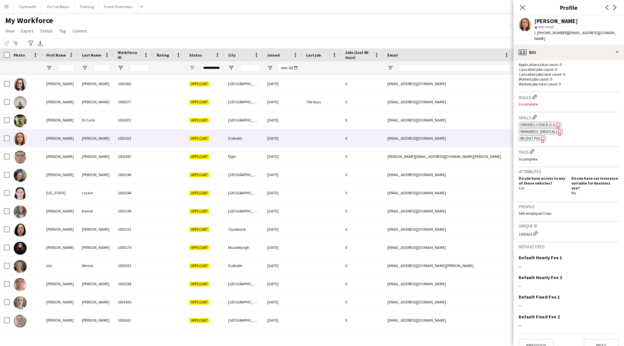
click at [532, 129] on span "Paramedic (Medical)" at bounding box center [539, 131] width 37 height 5
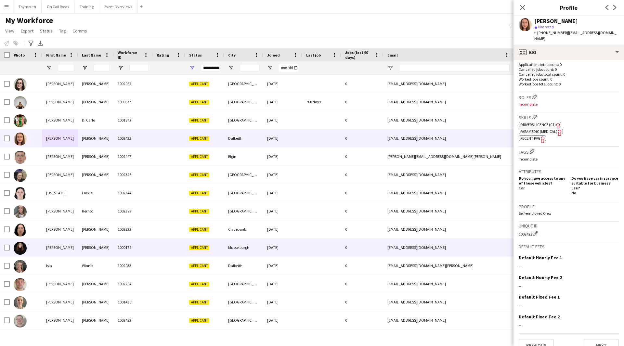
click at [83, 241] on div "[PERSON_NAME]" at bounding box center [96, 248] width 36 height 18
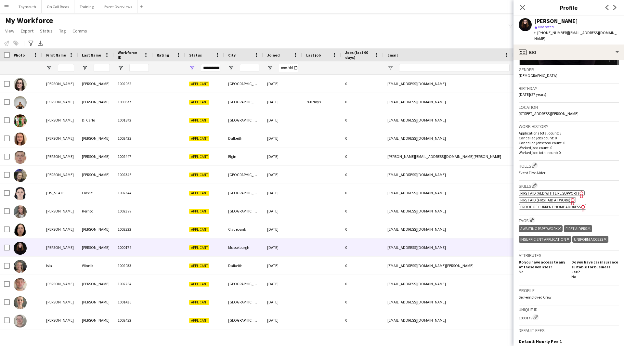
scroll to position [181, 0]
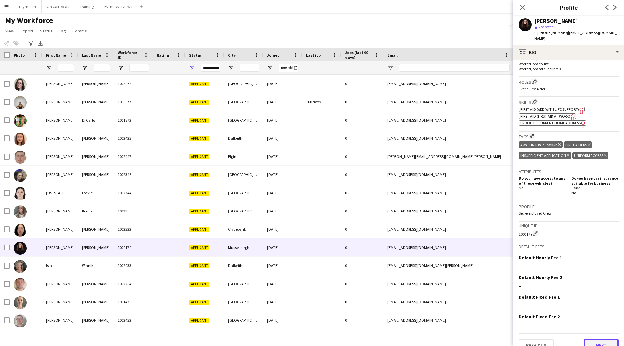
click at [598, 340] on button "Next" at bounding box center [601, 345] width 35 height 13
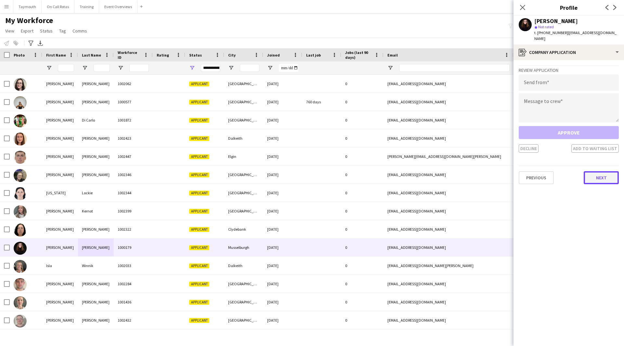
click at [615, 171] on button "Next" at bounding box center [601, 177] width 35 height 13
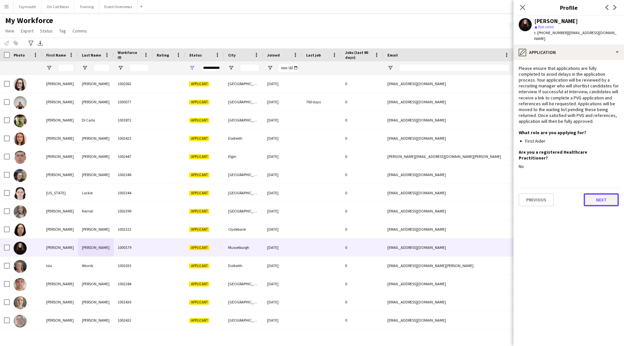
click at [612, 193] on button "Next" at bounding box center [601, 199] width 35 height 13
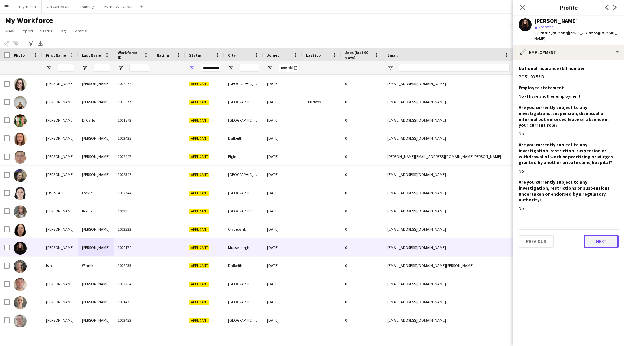
click at [610, 235] on button "Next" at bounding box center [601, 241] width 35 height 13
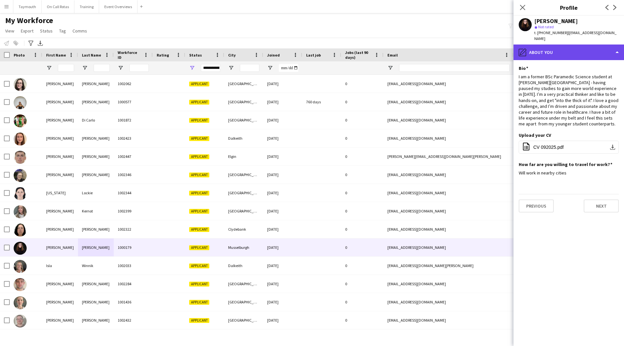
click at [575, 48] on div "pencil4 About you" at bounding box center [569, 53] width 111 height 16
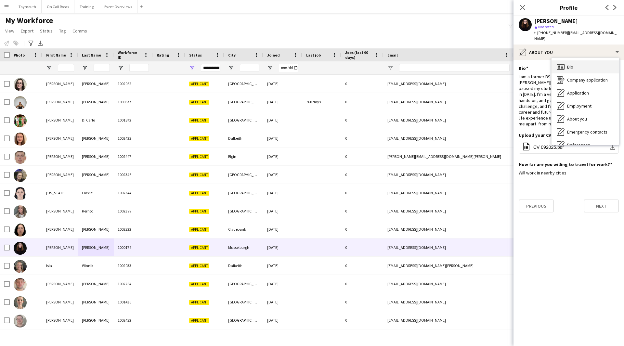
click at [574, 64] on div "Bio Bio" at bounding box center [586, 66] width 68 height 13
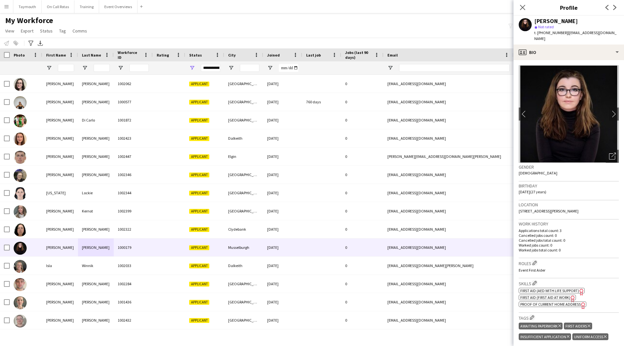
click at [601, 104] on img at bounding box center [569, 114] width 100 height 98
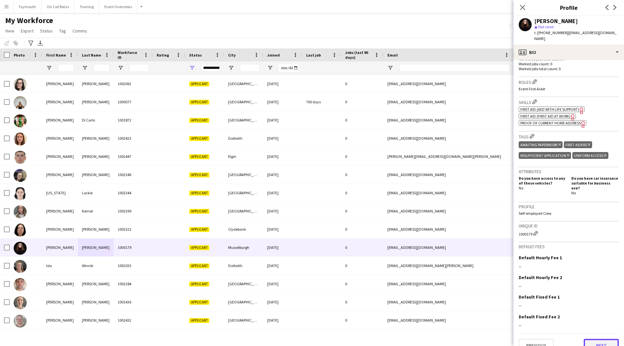
click at [584, 339] on button "Next" at bounding box center [601, 345] width 35 height 13
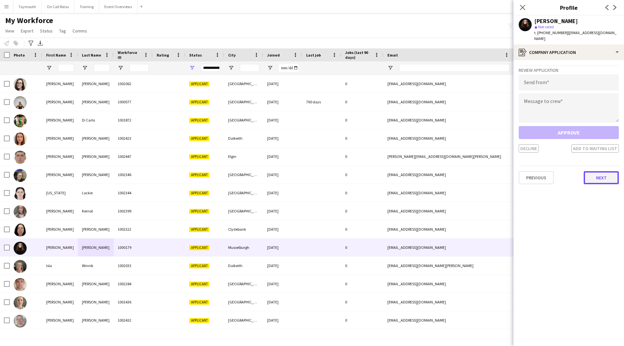
click at [592, 171] on button "Next" at bounding box center [601, 177] width 35 height 13
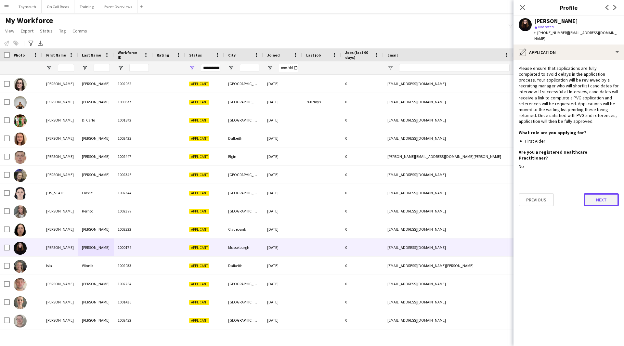
click at [594, 193] on button "Next" at bounding box center [601, 199] width 35 height 13
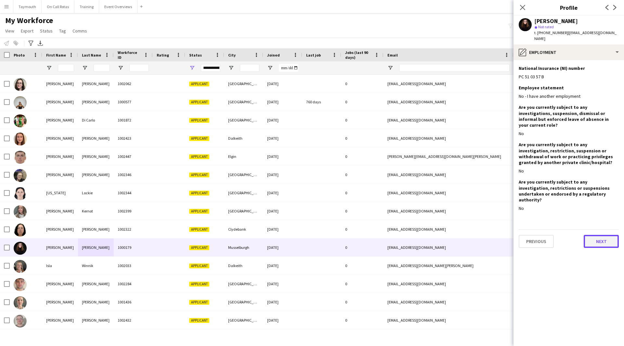
click at [597, 235] on button "Next" at bounding box center [601, 241] width 35 height 13
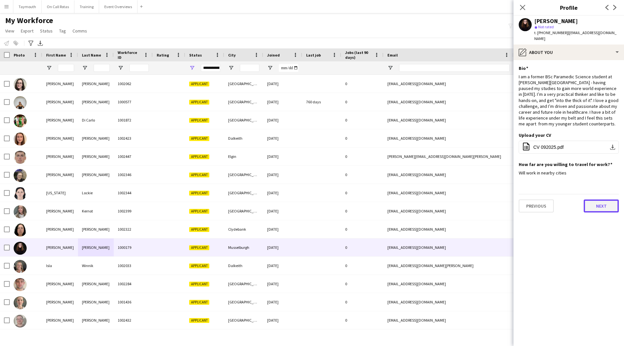
click at [601, 200] on button "Next" at bounding box center [601, 206] width 35 height 13
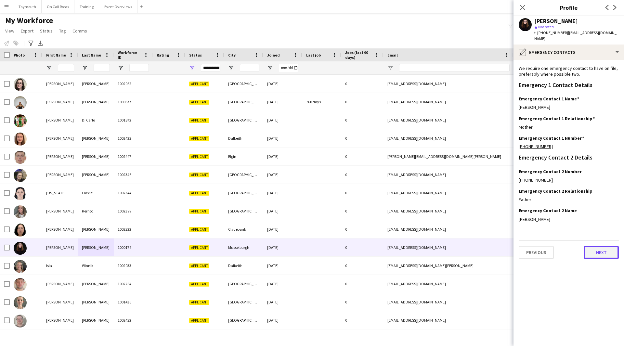
click at [600, 246] on button "Next" at bounding box center [601, 252] width 35 height 13
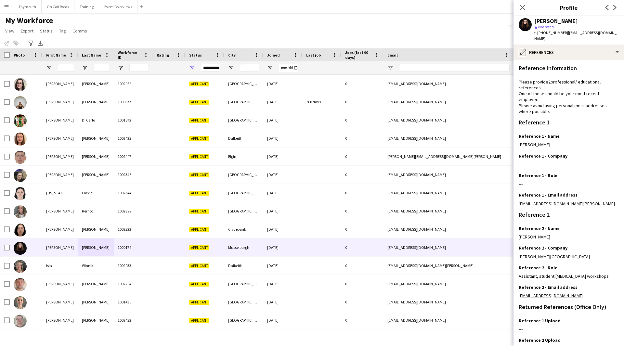
scroll to position [42, 0]
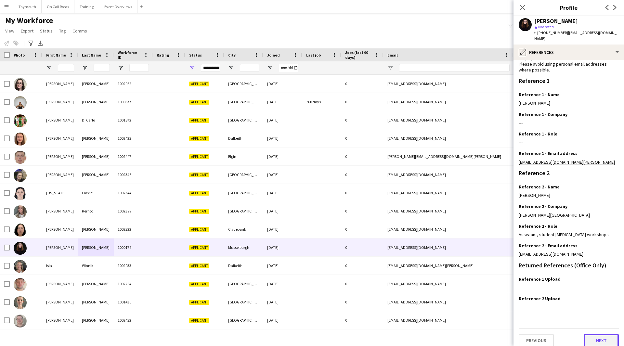
click at [602, 337] on button "Next" at bounding box center [601, 340] width 35 height 13
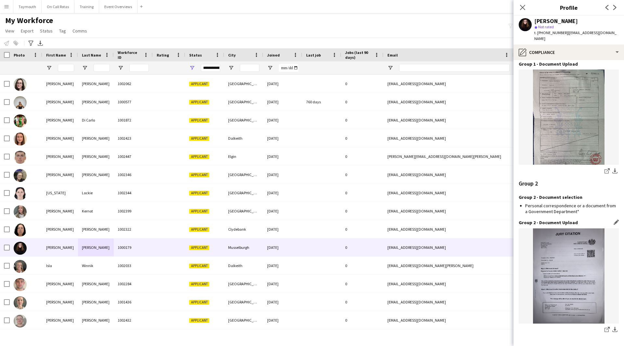
scroll to position [584, 0]
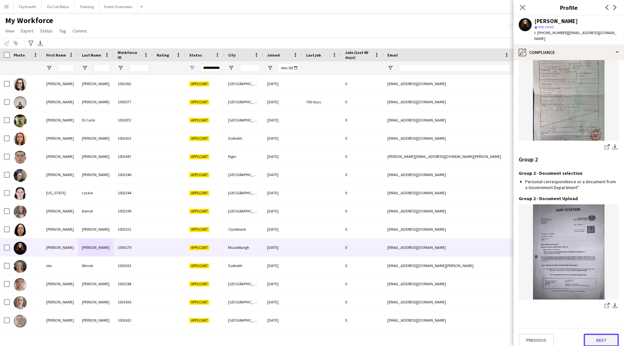
click at [602, 339] on button "Next" at bounding box center [601, 340] width 35 height 13
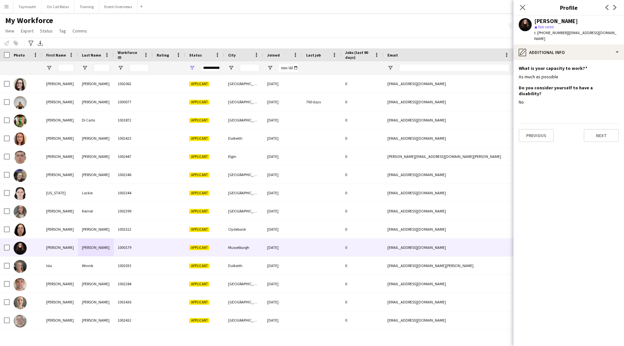
scroll to position [0, 0]
click at [612, 129] on button "Next" at bounding box center [601, 135] width 35 height 13
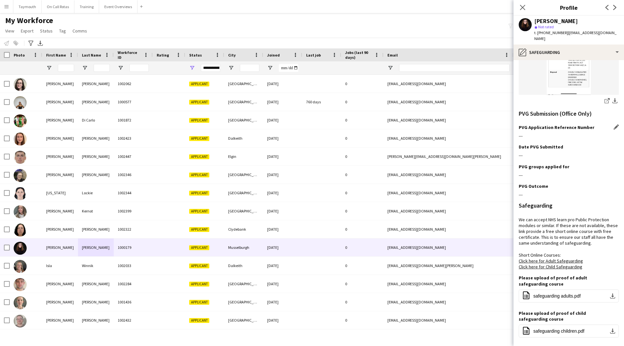
scroll to position [294, 0]
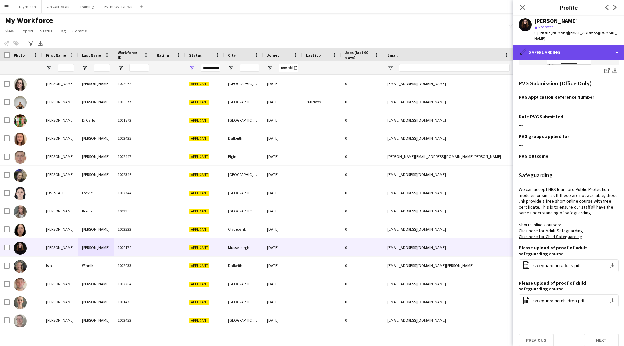
click at [580, 45] on div "pencil4 Safeguarding" at bounding box center [569, 53] width 111 height 16
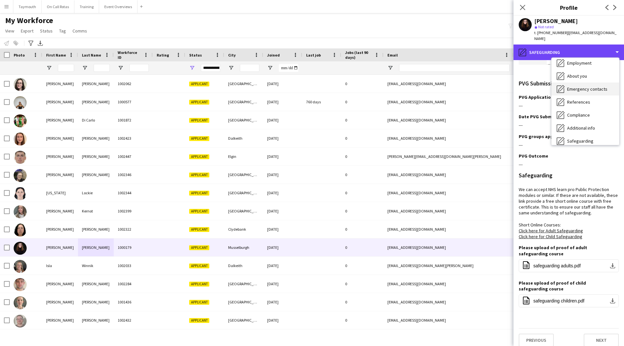
scroll to position [113, 0]
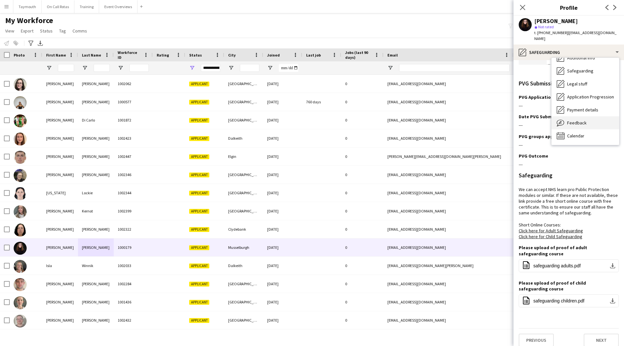
click at [583, 120] on span "Feedback" at bounding box center [577, 123] width 20 height 6
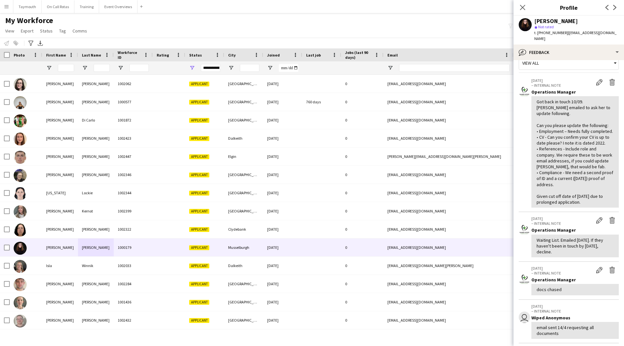
scroll to position [0, 0]
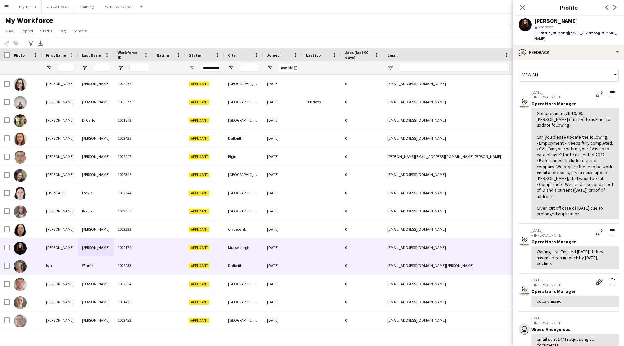
click at [127, 262] on div "1002033" at bounding box center [133, 266] width 39 height 18
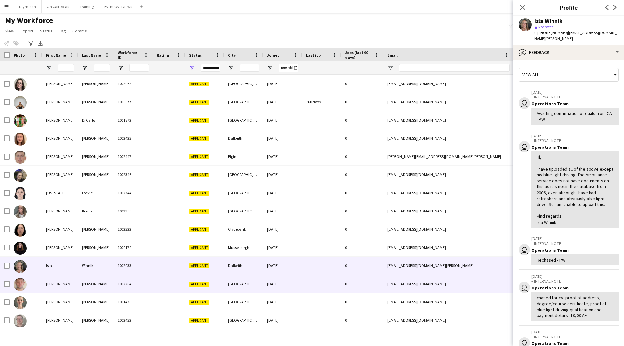
click at [119, 285] on div "1002284" at bounding box center [133, 284] width 39 height 18
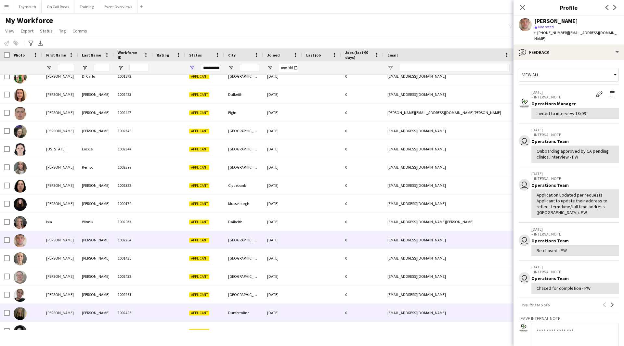
scroll to position [65, 0]
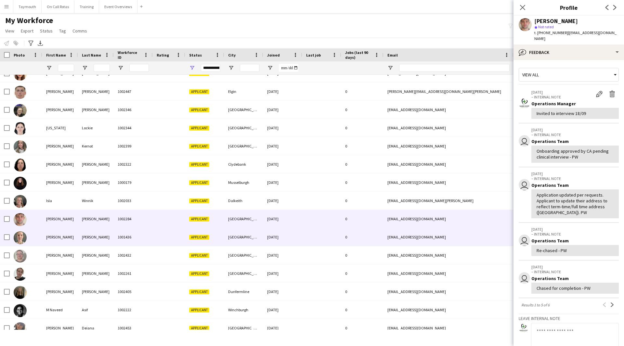
click at [105, 238] on div "[PERSON_NAME]" at bounding box center [96, 237] width 36 height 18
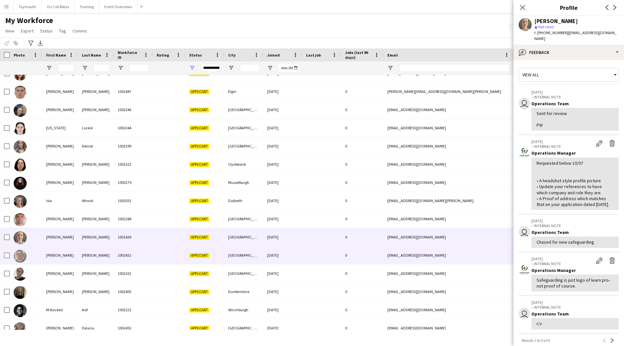
click at [105, 259] on div "[PERSON_NAME]" at bounding box center [96, 255] width 36 height 18
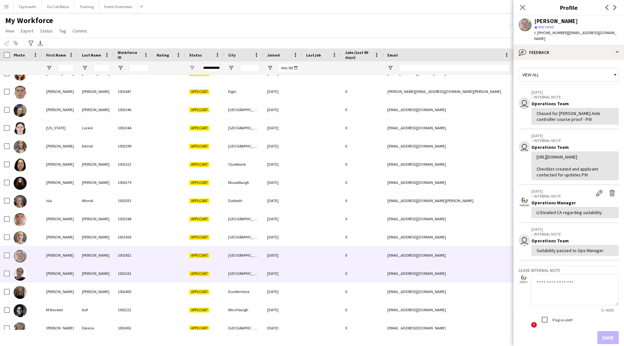
scroll to position [130, 0]
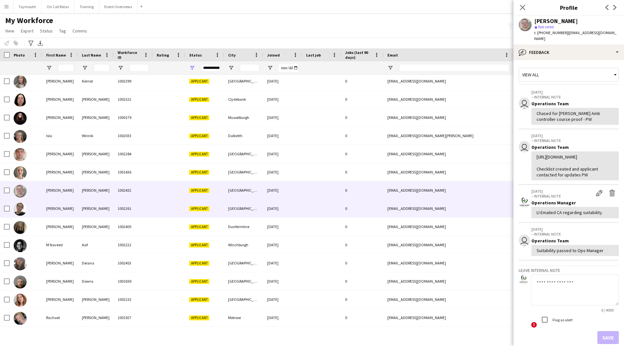
click at [110, 202] on div "[PERSON_NAME]" at bounding box center [96, 209] width 36 height 18
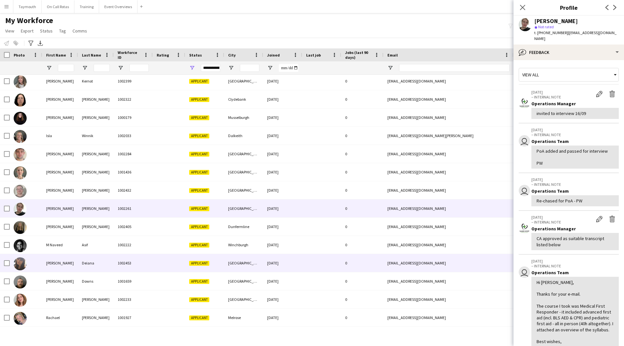
click at [100, 261] on div "Deiana" at bounding box center [96, 263] width 36 height 18
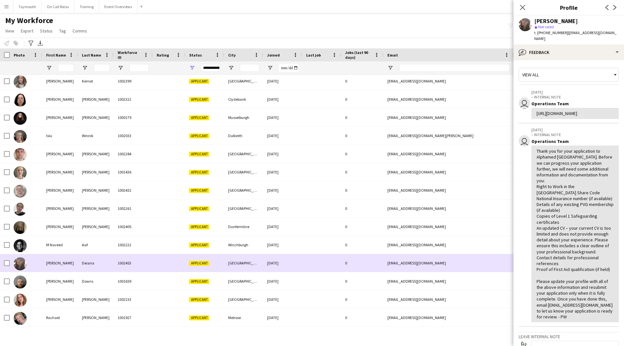
scroll to position [182, 0]
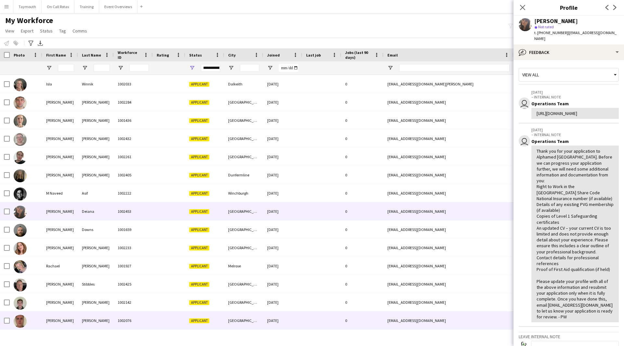
click at [85, 321] on div "Keay" at bounding box center [96, 321] width 36 height 18
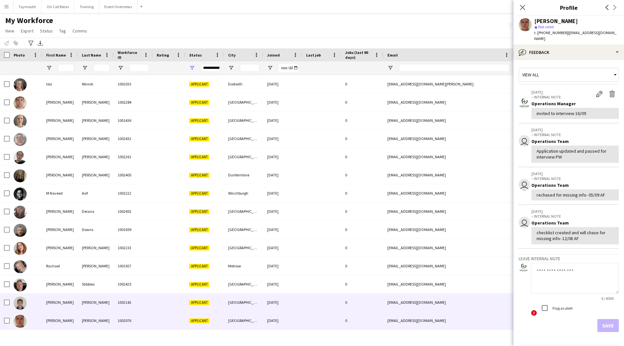
click at [86, 299] on div "[PERSON_NAME]" at bounding box center [96, 303] width 36 height 18
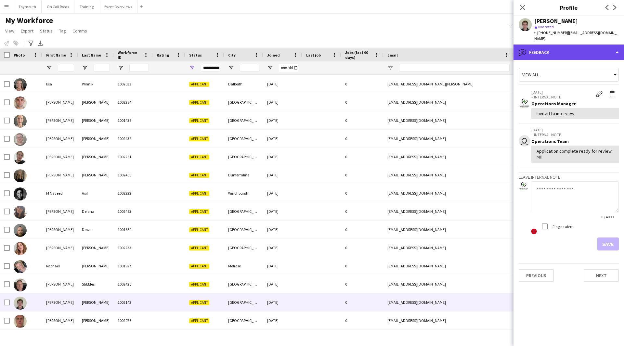
click at [548, 49] on div "bubble-pencil Feedback" at bounding box center [569, 53] width 111 height 16
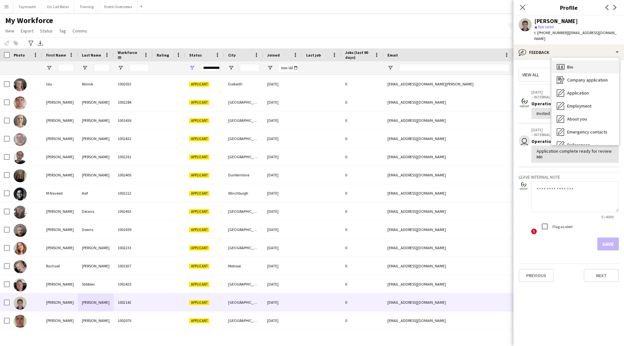
click at [581, 69] on div "Bio Bio" at bounding box center [586, 66] width 68 height 13
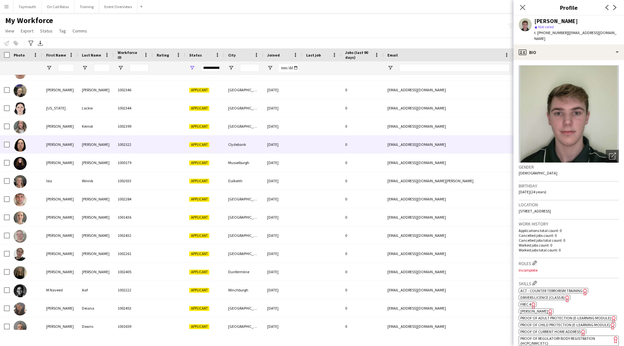
scroll to position [84, 0]
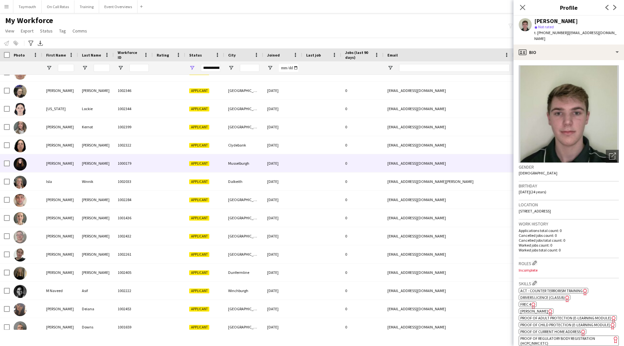
click at [80, 160] on div "[PERSON_NAME]" at bounding box center [96, 163] width 36 height 18
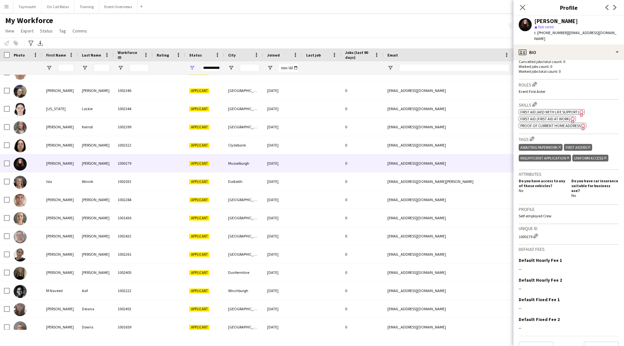
scroll to position [181, 0]
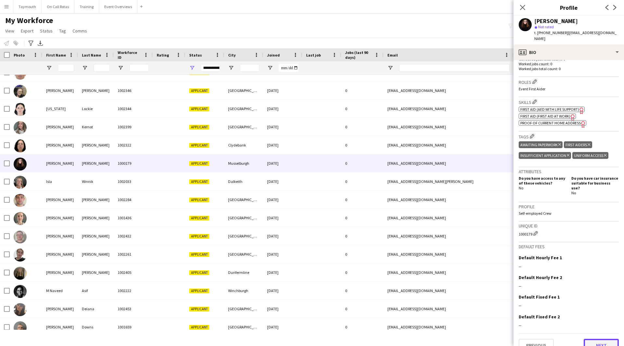
click at [593, 339] on button "Next" at bounding box center [601, 345] width 35 height 13
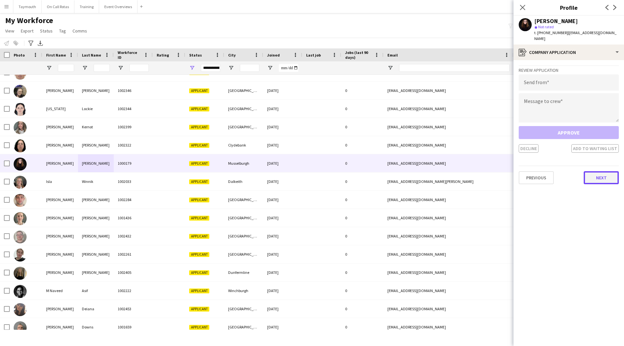
click at [589, 176] on button "Next" at bounding box center [601, 177] width 35 height 13
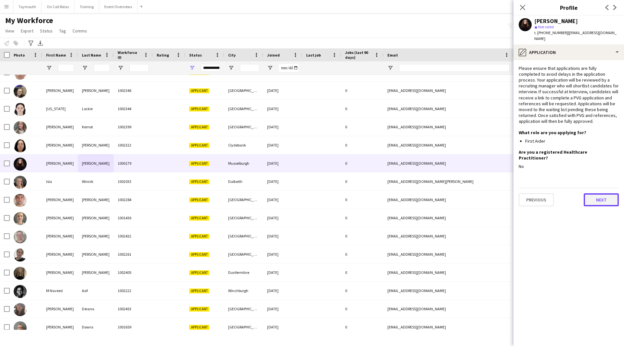
click at [602, 193] on button "Next" at bounding box center [601, 199] width 35 height 13
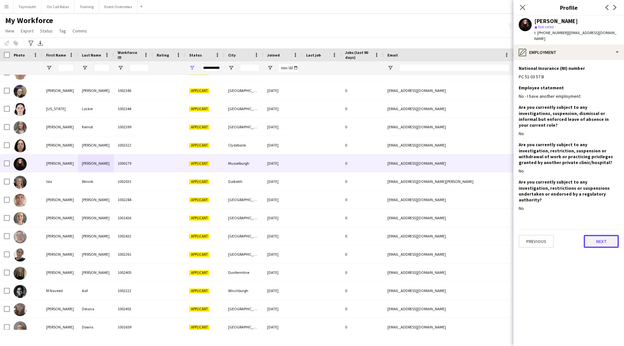
click at [604, 235] on button "Next" at bounding box center [601, 241] width 35 height 13
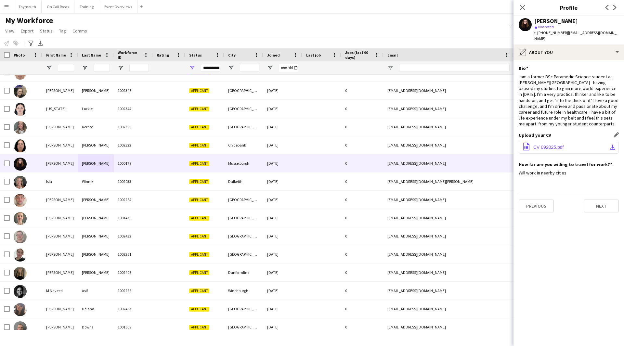
click at [593, 141] on button "office-file-sheet CV 092025.pdf download-bottom" at bounding box center [569, 147] width 100 height 13
click at [126, 4] on button "Event Overviews Close" at bounding box center [118, 6] width 38 height 13
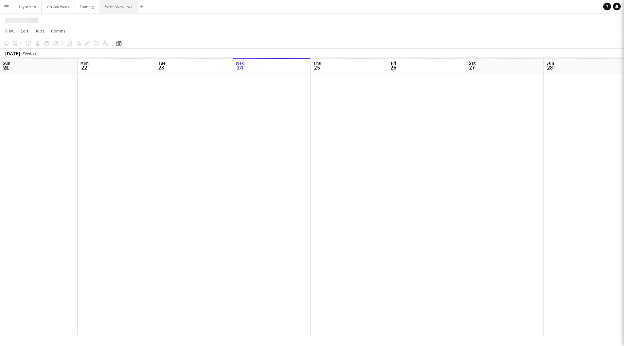
scroll to position [0, 155]
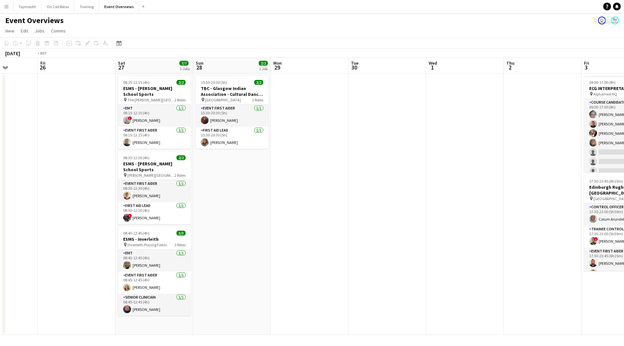
drag, startPoint x: 548, startPoint y: 227, endPoint x: -12, endPoint y: 221, distance: 560.2
click at [0, 221] on html "Menu Boards Boards Boards All jobs Status Workforce Workforce My Workforce Recr…" at bounding box center [312, 173] width 624 height 346
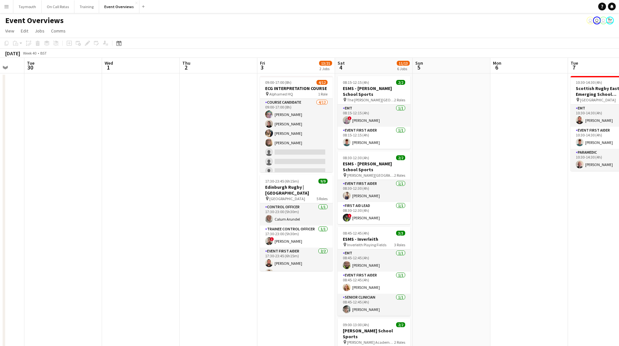
drag, startPoint x: 230, startPoint y: 261, endPoint x: 73, endPoint y: 257, distance: 157.1
click at [73, 257] on app-calendar-viewport "Sat 27 7/7 3 Jobs Sun 28 2/2 1 Job Mon 29 Tue 30 Wed 1 Thu 2 Fri 3 13/21 2 Jobs…" at bounding box center [309, 308] width 619 height 500
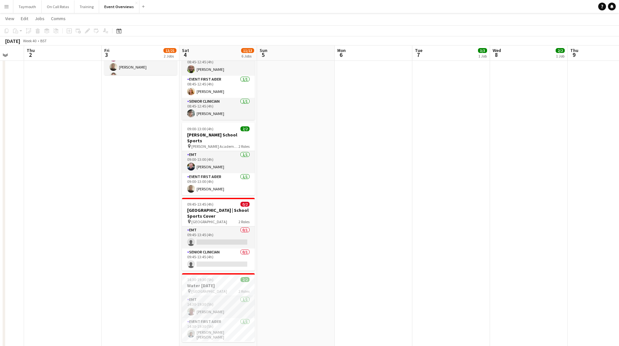
scroll to position [211, 0]
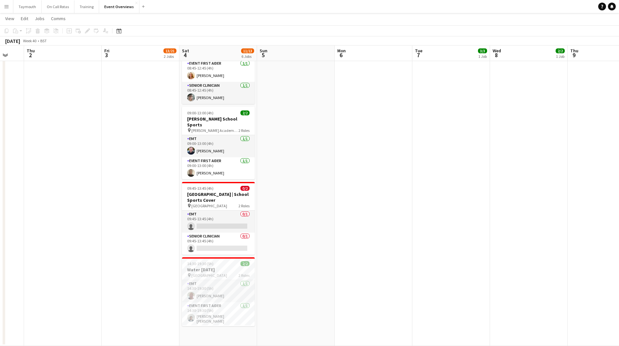
click at [337, 284] on app-date-cell at bounding box center [374, 103] width 78 height 485
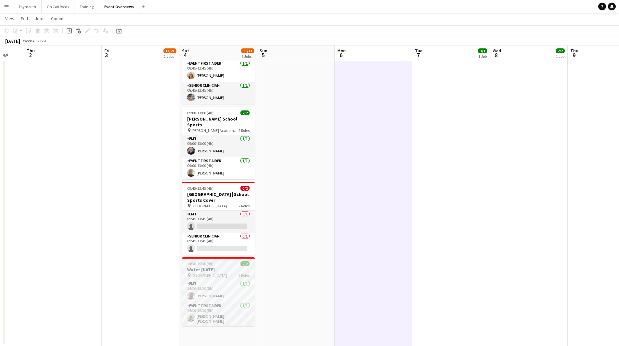
click at [230, 273] on div "pin Inverleith Park 2 Roles" at bounding box center [218, 275] width 73 height 5
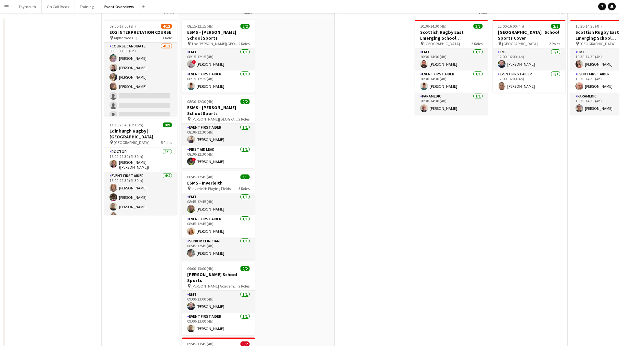
scroll to position [0, 0]
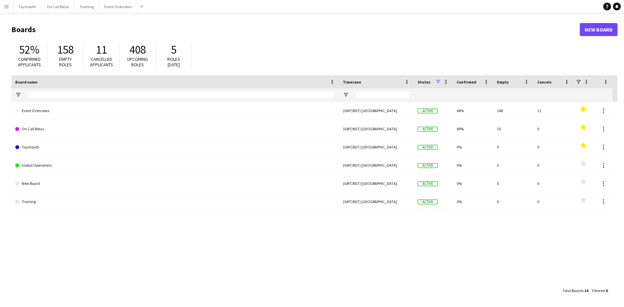
click at [5, 7] on app-icon "Menu" at bounding box center [6, 6] width 5 height 5
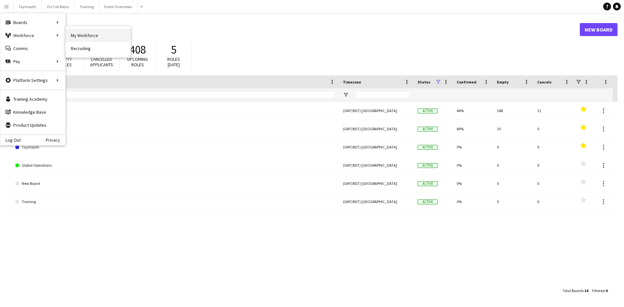
click at [86, 35] on link "My Workforce" at bounding box center [98, 35] width 65 height 13
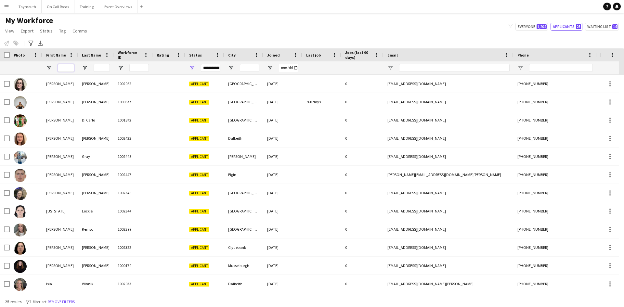
drag, startPoint x: 61, startPoint y: 67, endPoint x: 48, endPoint y: 61, distance: 14.3
click at [59, 67] on input "First Name Filter Input" at bounding box center [66, 68] width 16 height 8
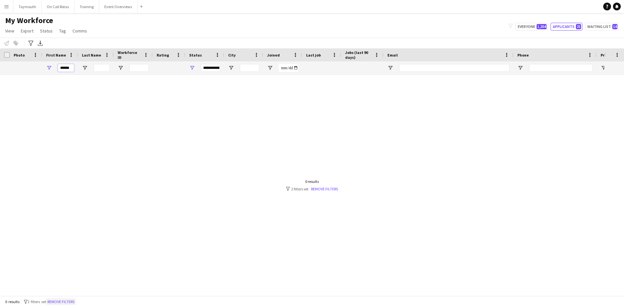
type input "******"
click at [76, 301] on button "Remove filters" at bounding box center [61, 301] width 30 height 7
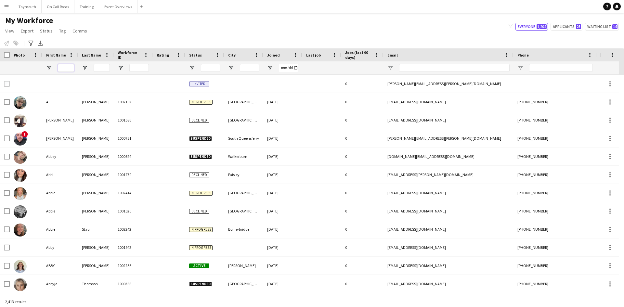
click at [64, 70] on input "First Name Filter Input" at bounding box center [66, 68] width 16 height 8
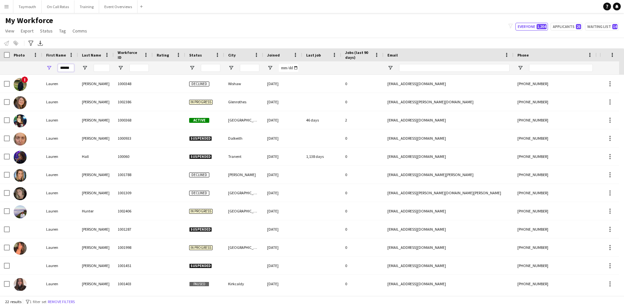
type input "******"
click at [101, 69] on input "Last Name Filter Input" at bounding box center [102, 68] width 16 height 8
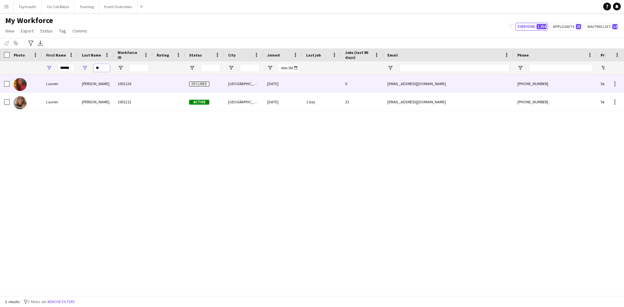
type input "**"
click at [106, 87] on div "[PERSON_NAME]" at bounding box center [96, 84] width 36 height 18
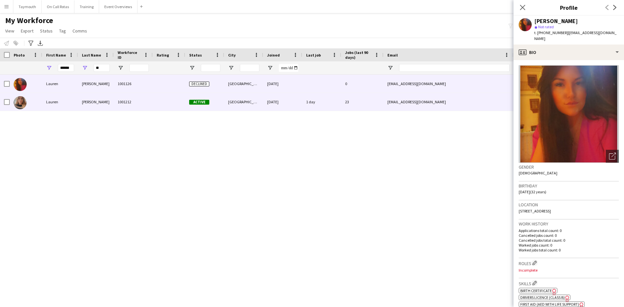
click at [107, 103] on div "[PERSON_NAME]" at bounding box center [96, 102] width 36 height 18
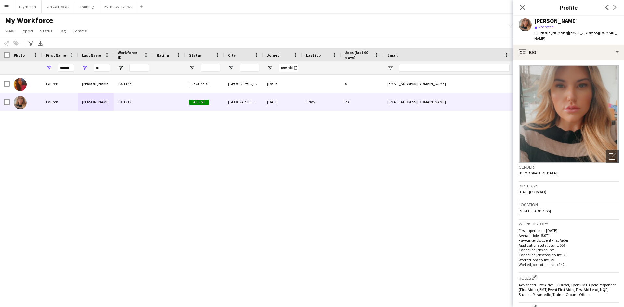
drag, startPoint x: 582, startPoint y: 205, endPoint x: 563, endPoint y: 207, distance: 19.6
click at [563, 207] on div "Location [STREET_ADDRESS]" at bounding box center [569, 210] width 100 height 19
copy span "G74 4JA"
